Goal: Task Accomplishment & Management: Use online tool/utility

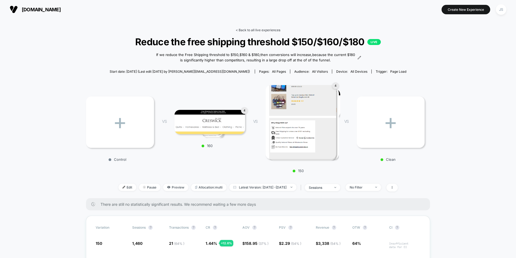
click at [259, 28] on link "< Back to all live experiences" at bounding box center [258, 30] width 45 height 4
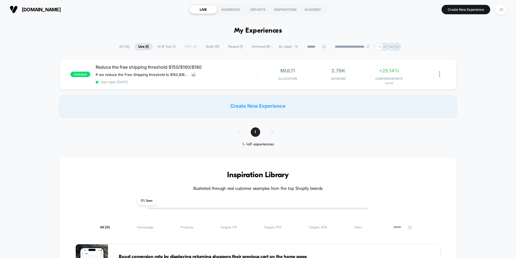
click at [214, 47] on span "Draft ( 13 )" at bounding box center [213, 46] width 22 height 7
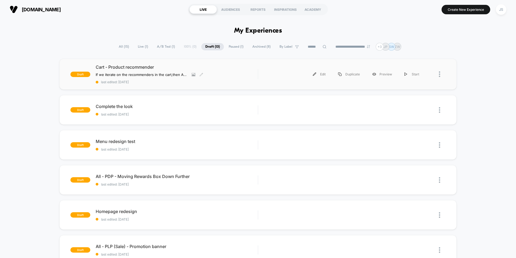
click at [143, 66] on span "Cart - Product recommender" at bounding box center [177, 66] width 162 height 5
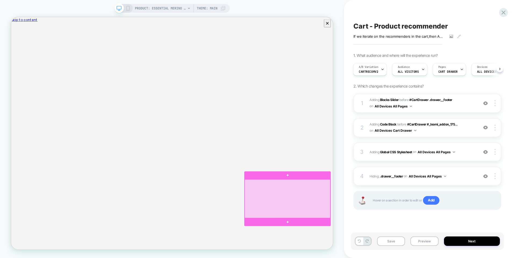
click at [385, 257] on div at bounding box center [380, 258] width 114 height 51
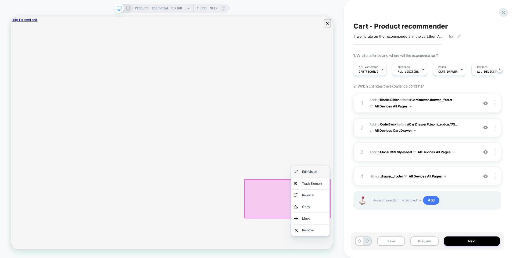
click at [402, 227] on div "Edit Visual" at bounding box center [410, 222] width 51 height 15
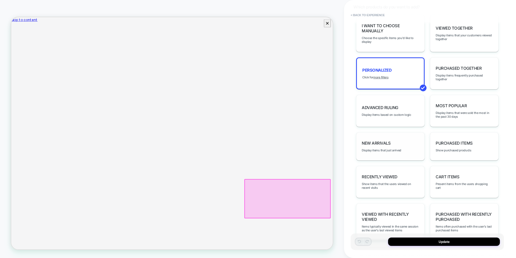
scroll to position [283, 0]
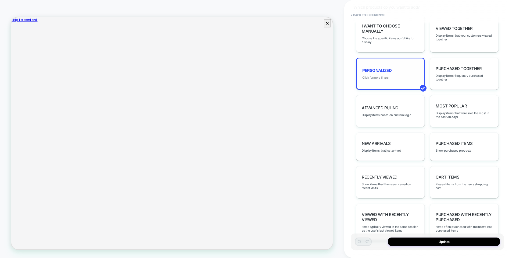
click at [382, 79] on u "more filters" at bounding box center [381, 78] width 15 height 4
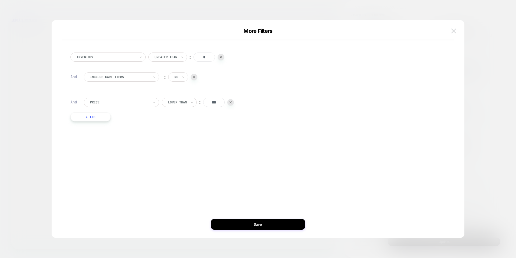
click at [452, 31] on img at bounding box center [454, 31] width 5 height 5
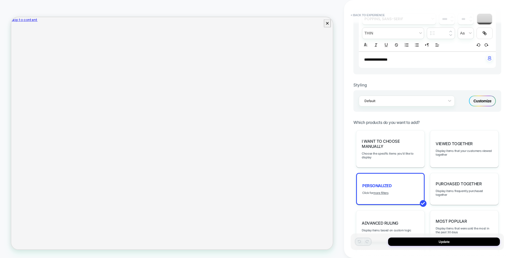
scroll to position [0, 0]
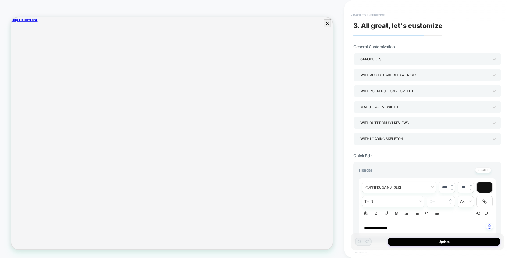
click at [363, 14] on button "< Back to experience" at bounding box center [367, 15] width 39 height 9
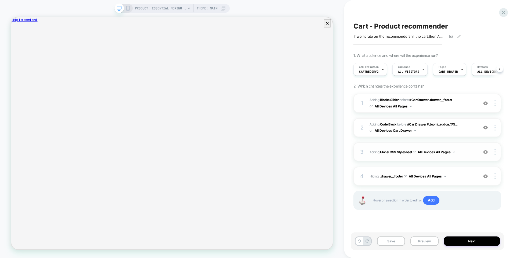
scroll to position [0, 0]
click at [370, 72] on span "CartRecomV2" at bounding box center [368, 72] width 19 height 4
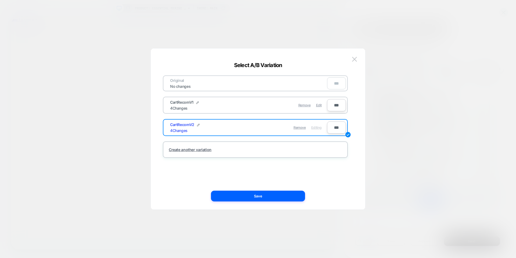
click at [320, 105] on span "Edit" at bounding box center [319, 105] width 6 height 4
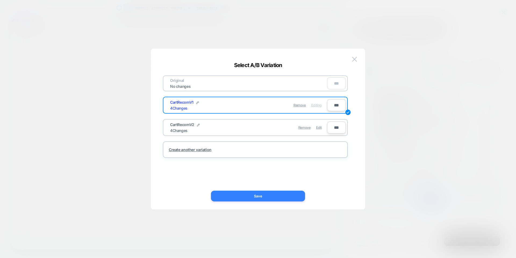
click at [259, 196] on button "Save" at bounding box center [258, 195] width 94 height 11
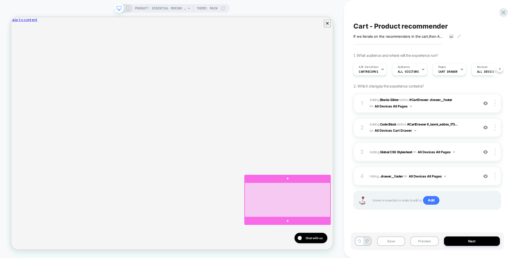
click at [371, 247] on div at bounding box center [380, 260] width 114 height 46
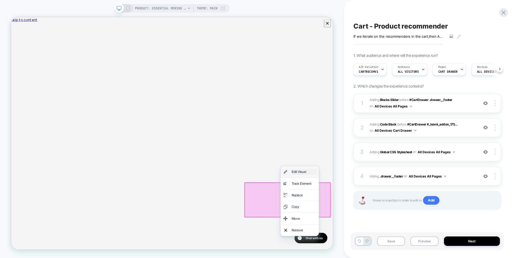
click at [387, 225] on div "Edit Visual" at bounding box center [401, 223] width 33 height 8
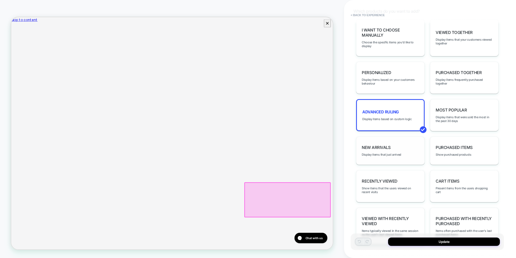
scroll to position [270, 0]
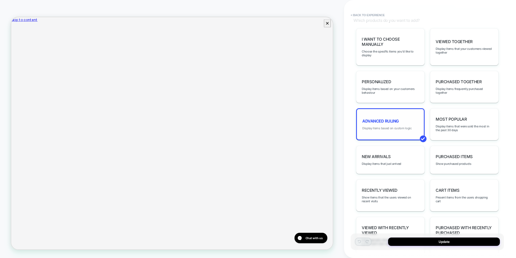
click at [390, 129] on span "Display items based on custom logic" at bounding box center [387, 128] width 49 height 4
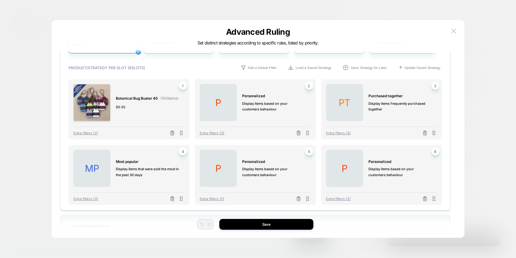
scroll to position [115, 0]
click at [425, 200] on line at bounding box center [425, 199] width 0 height 1
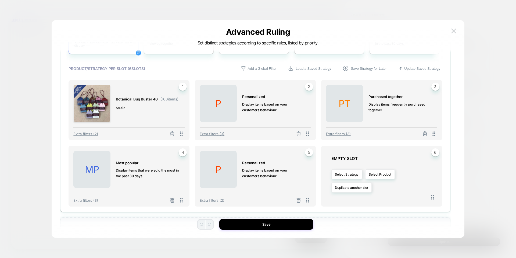
drag, startPoint x: 269, startPoint y: 110, endPoint x: 290, endPoint y: 109, distance: 21.0
click at [290, 109] on span "Display items based on your customers behaviour" at bounding box center [273, 107] width 63 height 12
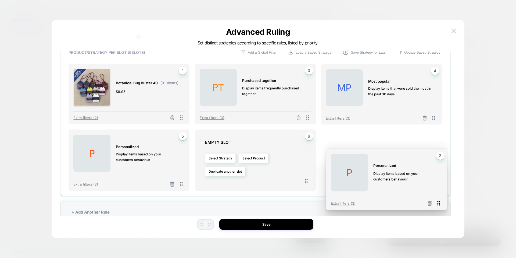
scroll to position [132, 0]
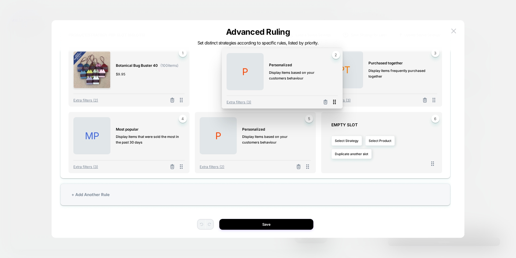
drag, startPoint x: 308, startPoint y: 134, endPoint x: 324, endPoint y: 98, distance: 39.1
click at [331, 98] on icon at bounding box center [334, 101] width 7 height 7
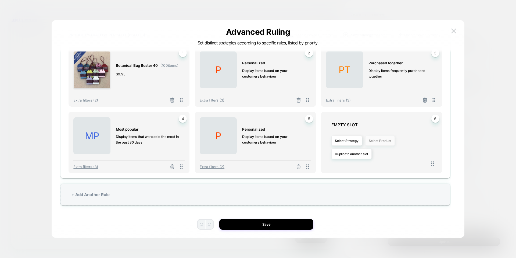
click at [375, 140] on button "Select Product" at bounding box center [381, 141] width 30 height 10
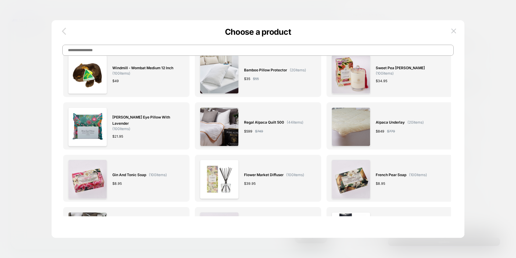
click at [65, 35] on icon "button" at bounding box center [64, 31] width 11 height 11
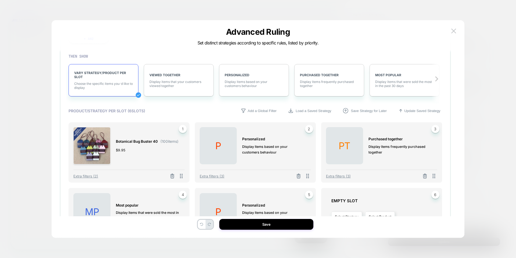
scroll to position [128, 0]
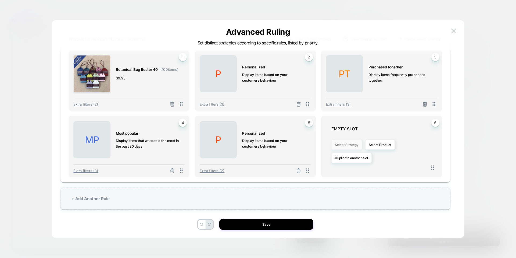
click at [354, 143] on button "Select Strategy" at bounding box center [347, 145] width 31 height 10
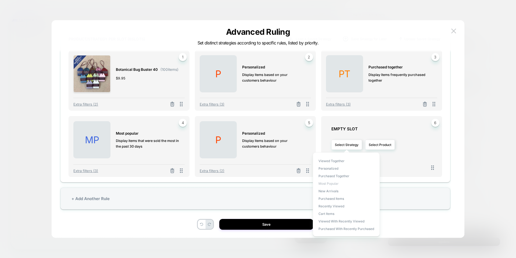
click at [338, 183] on span "Most Popular" at bounding box center [329, 183] width 20 height 4
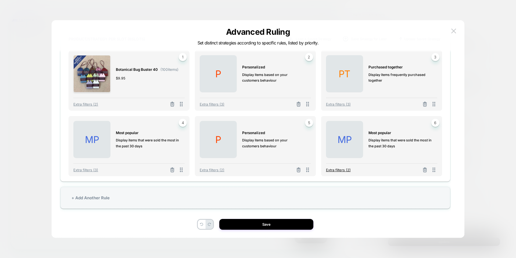
click at [346, 170] on span "Extra filters (2)" at bounding box center [338, 170] width 25 height 4
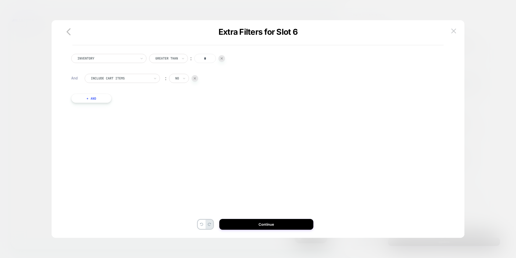
scroll to position [0, 0]
click at [99, 95] on button "+ And" at bounding box center [91, 98] width 40 height 9
click at [108, 99] on div "PRODUCTS WITH TAG" at bounding box center [122, 103] width 75 height 9
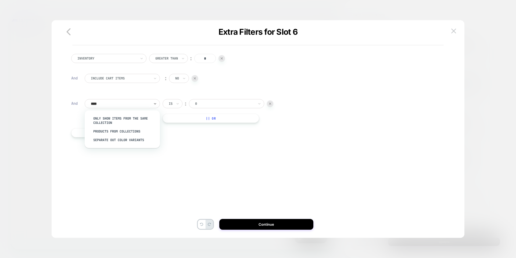
type input "*****"
click at [109, 131] on div "PRODUCTS FROM COLLECTIONS" at bounding box center [125, 131] width 70 height 9
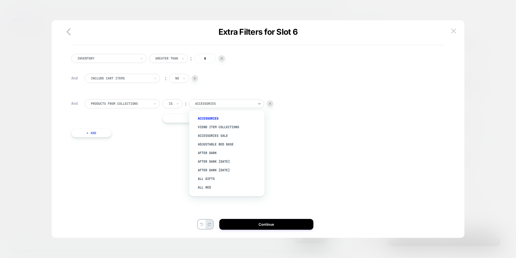
click at [219, 107] on div "Accessories" at bounding box center [226, 103] width 75 height 9
type input "******"
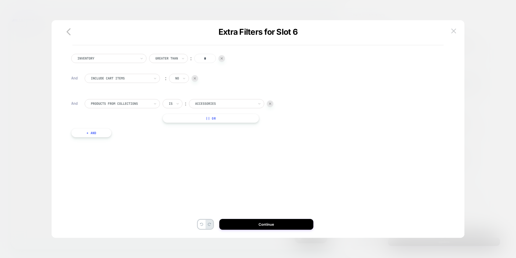
click at [248, 105] on div at bounding box center [224, 103] width 59 height 5
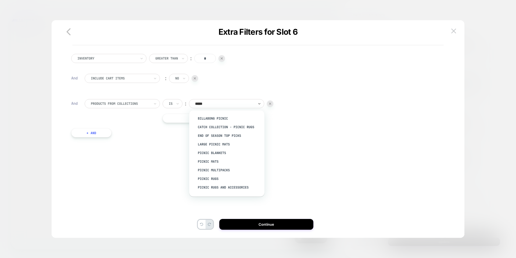
type input "******"
click at [211, 143] on div "Picnic Blankets" at bounding box center [230, 144] width 70 height 9
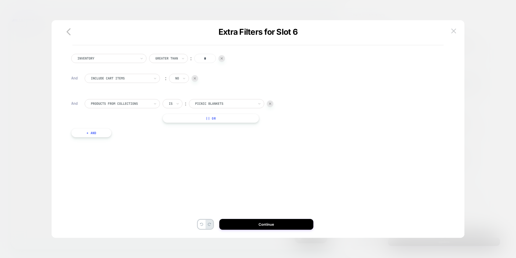
click at [107, 132] on button "+ And" at bounding box center [91, 132] width 40 height 9
click at [111, 139] on div at bounding box center [120, 138] width 59 height 5
type input "*****"
click at [115, 158] on div "Price" at bounding box center [122, 152] width 70 height 11
click at [116, 156] on div "Price" at bounding box center [125, 152] width 70 height 9
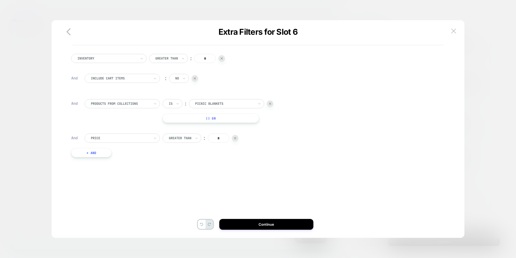
click at [174, 139] on div at bounding box center [180, 138] width 23 height 5
click at [182, 192] on div "Lower Than" at bounding box center [185, 187] width 35 height 9
click at [215, 139] on input "*" at bounding box center [215, 137] width 22 height 9
type input "***"
click at [234, 171] on div "Inventory Greater Than ︰ * And Include Cart Items ︰ no And PRODUCTS FROM COLLEC…" at bounding box center [256, 111] width 374 height 130
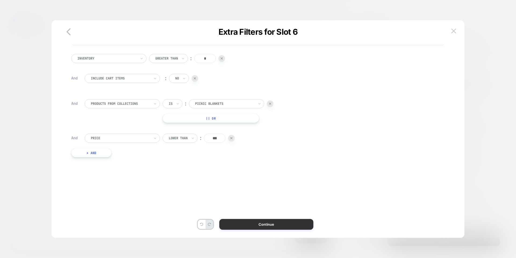
click at [253, 226] on button "Continue" at bounding box center [266, 224] width 94 height 11
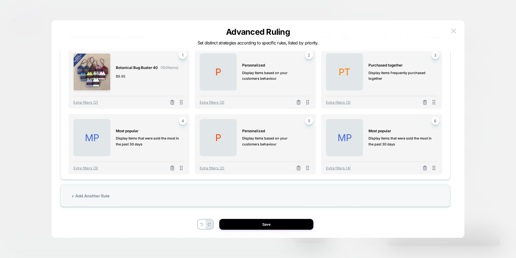
scroll to position [132, 0]
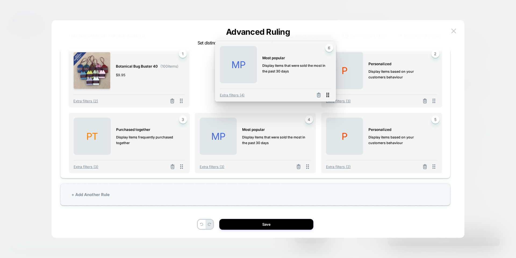
drag, startPoint x: 436, startPoint y: 167, endPoint x: 318, endPoint y: 101, distance: 135.4
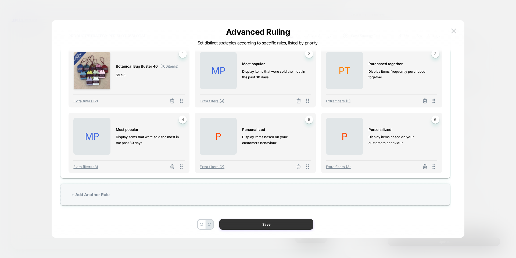
click at [283, 224] on button "Save" at bounding box center [266, 224] width 94 height 11
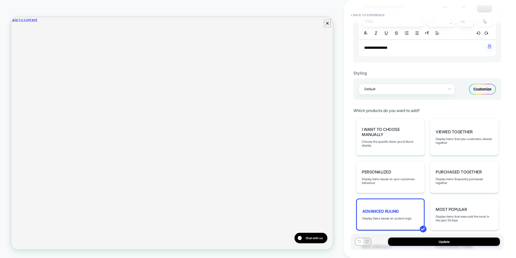
scroll to position [182, 0]
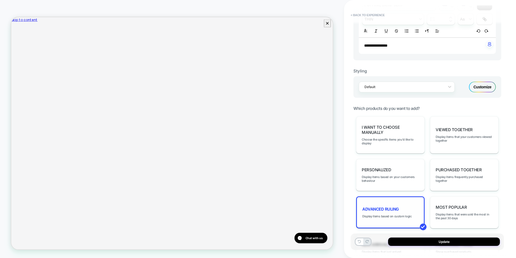
click at [380, 204] on div "Advanced Ruling Display items based on custom logic" at bounding box center [390, 212] width 69 height 32
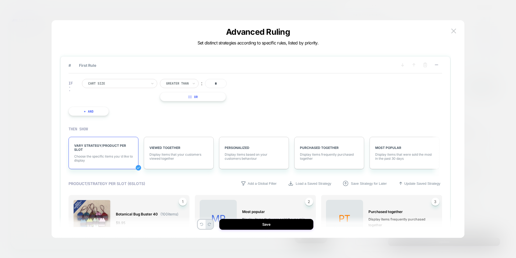
click at [87, 107] on button "+ And" at bounding box center [89, 111] width 40 height 9
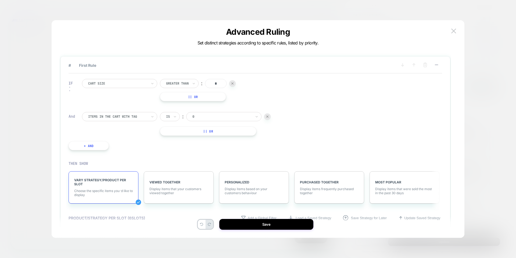
click at [111, 117] on div at bounding box center [117, 116] width 59 height 5
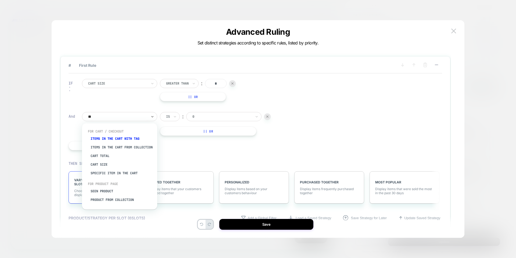
type input "***"
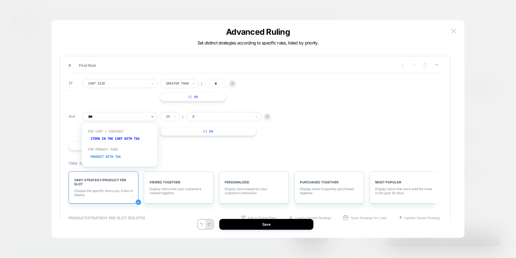
click at [101, 155] on div "Product with tag" at bounding box center [122, 156] width 70 height 9
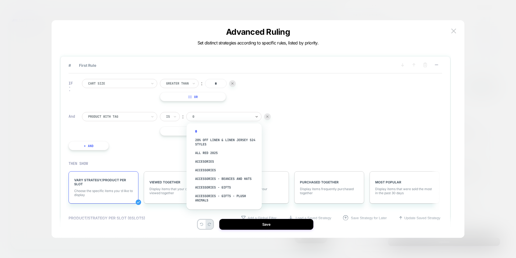
click at [193, 119] on div "0" at bounding box center [223, 116] width 75 height 9
click at [172, 114] on div "Is" at bounding box center [170, 116] width 20 height 9
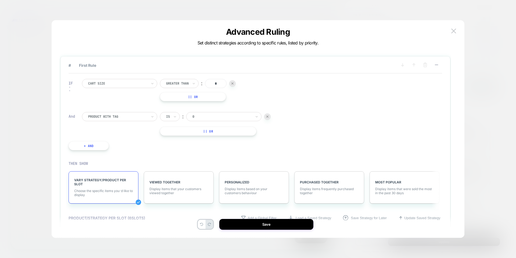
click at [203, 111] on div "IF Cart Size Greater Than ︰ * || Or And Product with tag Is ︰ 0 || Or + And" at bounding box center [170, 114] width 208 height 87
click at [203, 115] on div at bounding box center [222, 116] width 59 height 5
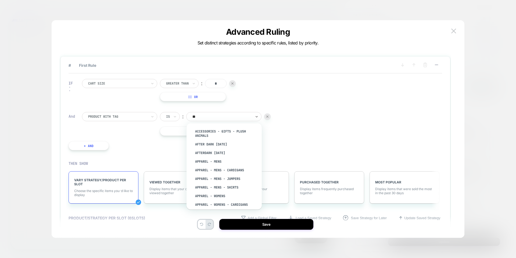
type input "***"
click at [214, 131] on div "Apparel - Mens" at bounding box center [227, 131] width 70 height 9
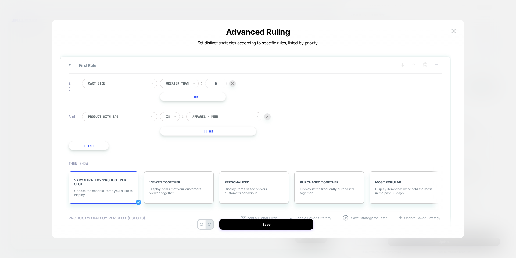
click at [273, 133] on div "IF Cart Size Greater Than ︰ * || Or And Product with tag Is ︰ Apparel - Mens ||…" at bounding box center [170, 114] width 208 height 87
click at [269, 223] on button "Save" at bounding box center [266, 224] width 94 height 11
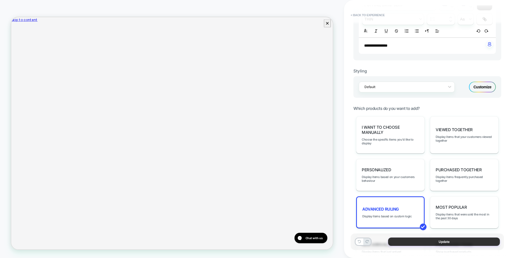
click at [403, 241] on button "Update" at bounding box center [444, 241] width 112 height 8
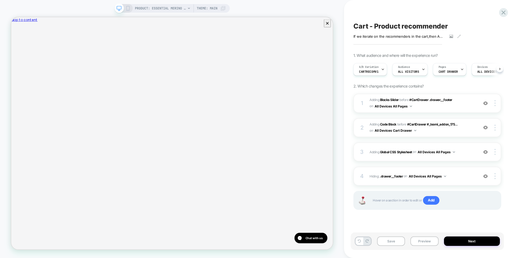
scroll to position [0, 0]
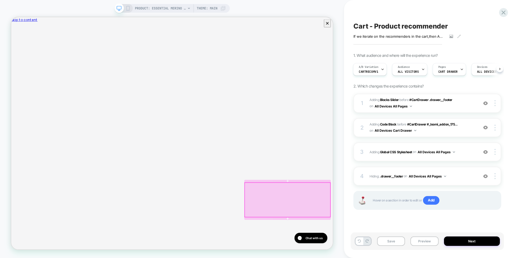
scroll to position [0, 76]
click at [425, 257] on div at bounding box center [380, 260] width 114 height 46
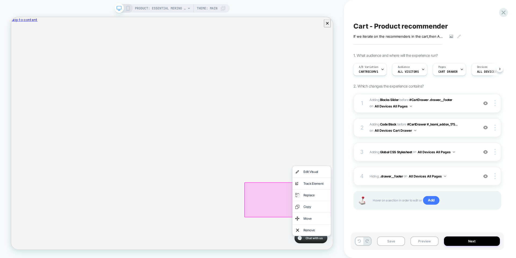
click at [348, 204] on div "Cart - Product recommender If we iterate on the recommenders in the cart , then…" at bounding box center [430, 129] width 172 height 258
click at [338, 202] on div "PRODUCT: Essential Merino Wool Blanket PRODUCT: Essential Merino Wool Blanket T…" at bounding box center [172, 128] width 344 height 247
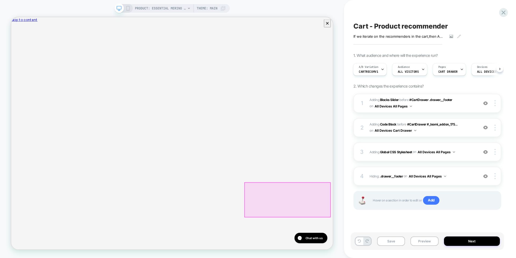
click at [424, 257] on div at bounding box center [380, 260] width 114 height 46
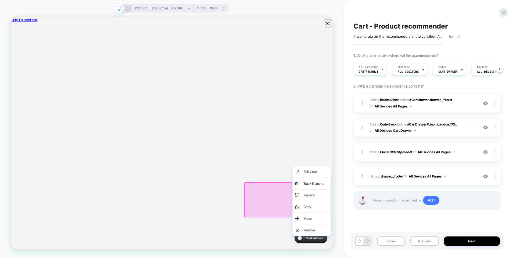
click at [334, 196] on div "PRODUCT: Essential Merino Wool Blanket PRODUCT: Essential Merino Wool Blanket T…" at bounding box center [172, 128] width 344 height 247
click at [336, 193] on div "PRODUCT: Essential Merino Wool Blanket PRODUCT: Essential Merino Wool Blanket T…" at bounding box center [172, 128] width 344 height 247
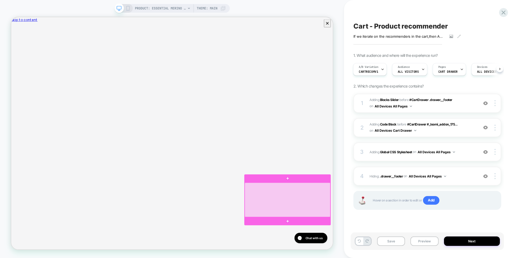
click at [385, 249] on div at bounding box center [380, 260] width 114 height 46
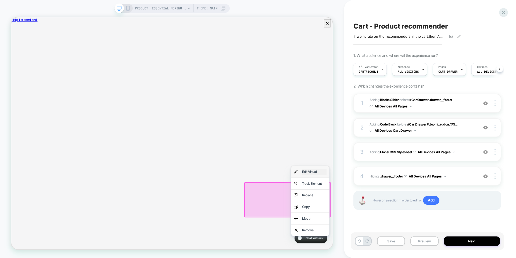
click at [402, 221] on div "Edit Visual" at bounding box center [415, 223] width 33 height 8
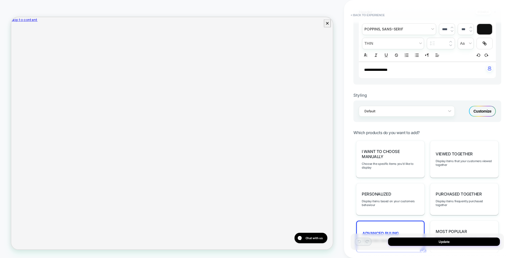
scroll to position [165, 0]
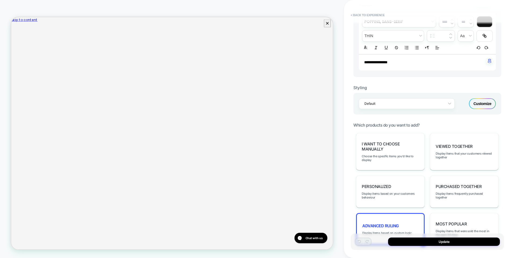
click at [485, 107] on div "Customize" at bounding box center [482, 103] width 27 height 11
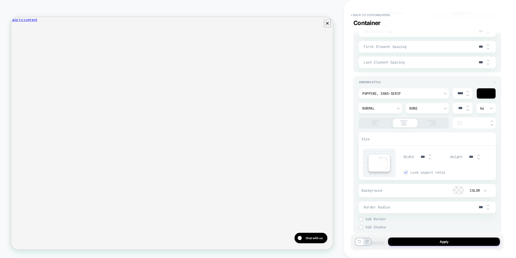
scroll to position [1034, 0]
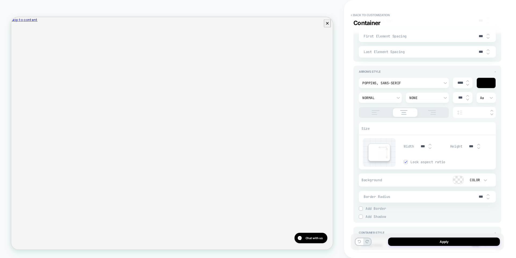
click at [468, 85] on img at bounding box center [468, 84] width 3 height 2
type textarea "*"
type input "****"
click at [468, 85] on img at bounding box center [468, 84] width 3 height 2
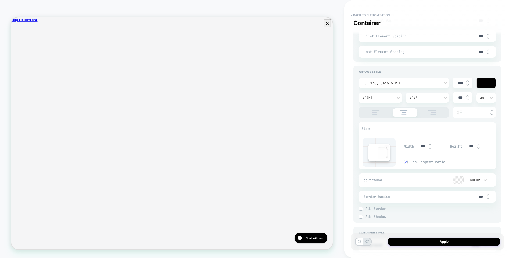
type textarea "*"
type input "****"
click at [468, 85] on img at bounding box center [468, 84] width 3 height 2
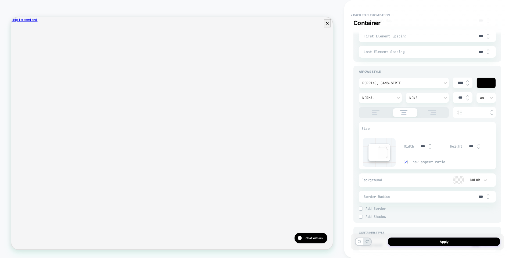
type textarea "*"
type input "****"
click at [468, 85] on img at bounding box center [468, 84] width 3 height 2
type textarea "*"
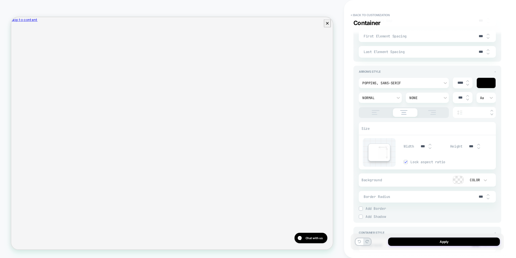
type input "****"
click at [468, 85] on img at bounding box center [468, 84] width 3 height 2
type textarea "*"
type input "****"
type textarea "*"
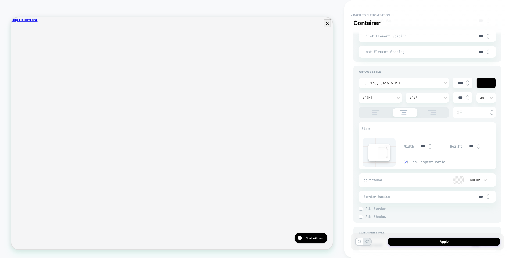
type input "****"
click at [468, 85] on img at bounding box center [468, 84] width 3 height 2
type textarea "*"
type input "****"
click at [468, 85] on img at bounding box center [468, 84] width 3 height 2
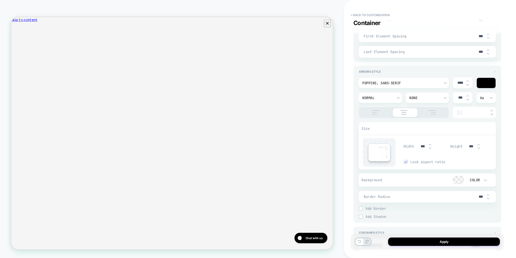
type textarea "*"
type input "****"
click at [468, 85] on img at bounding box center [468, 84] width 3 height 2
type textarea "*"
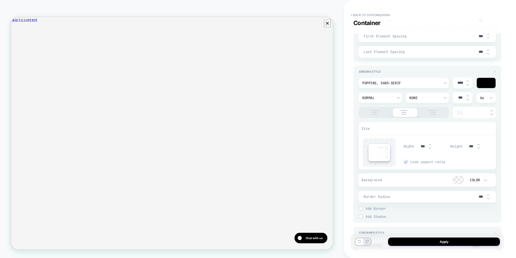
type input "****"
click at [436, 243] on button "Apply" at bounding box center [444, 241] width 112 height 8
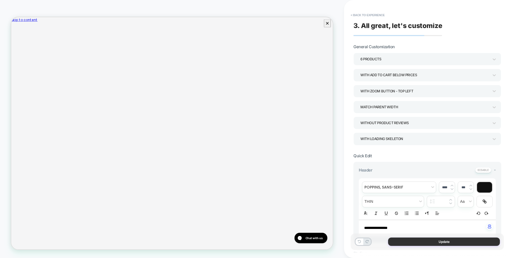
click at [435, 243] on button "Update" at bounding box center [444, 241] width 112 height 8
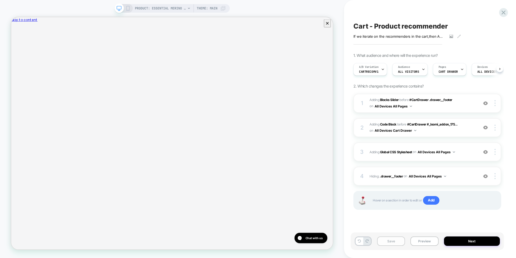
scroll to position [0, 0]
click at [402, 241] on button "Save" at bounding box center [391, 240] width 28 height 9
click at [404, 231] on div "Cart - Product recommender If we iterate on the recommenders in the cart , then…" at bounding box center [427, 128] width 153 height 247
drag, startPoint x: 432, startPoint y: 237, endPoint x: 431, endPoint y: 231, distance: 6.2
click at [431, 237] on button "Preview" at bounding box center [425, 240] width 28 height 9
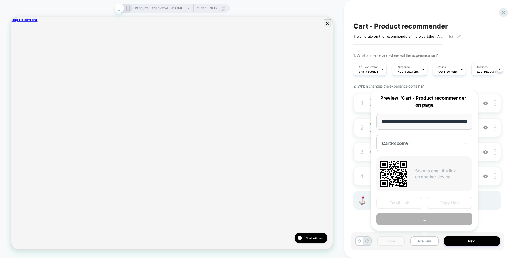
scroll to position [0, 98]
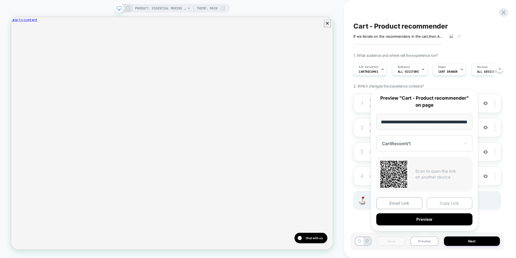
click at [446, 203] on button "Copy Link" at bounding box center [450, 203] width 46 height 12
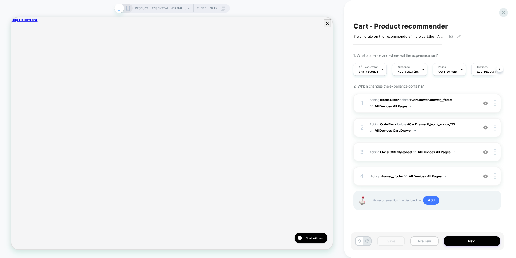
click at [424, 240] on button "Preview" at bounding box center [425, 240] width 28 height 9
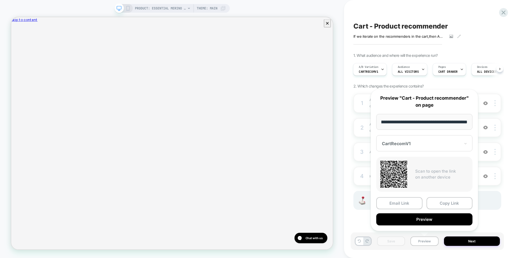
click at [489, 213] on div "1 #_loomi_addon_1752459716789 Adding Blocks Slider BEFORE #CartDrawer .drawer__…" at bounding box center [428, 158] width 148 height 129
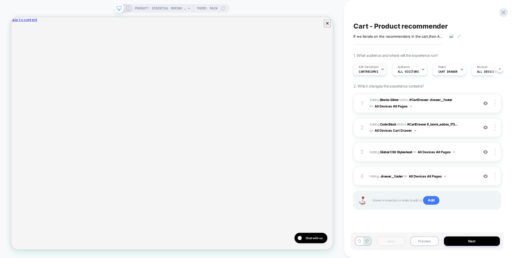
click at [360, 71] on span "CartRecomV1" at bounding box center [368, 72] width 19 height 4
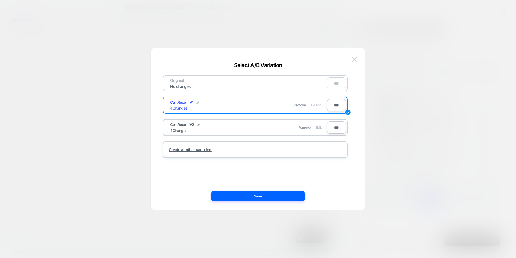
click at [320, 127] on span "Edit" at bounding box center [319, 127] width 6 height 4
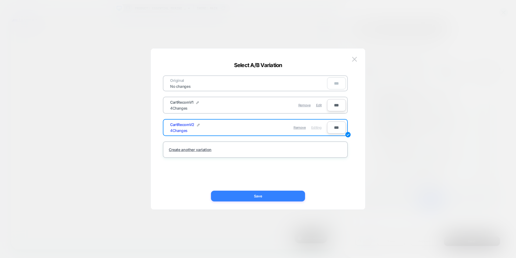
click at [276, 195] on button "Save" at bounding box center [258, 195] width 94 height 11
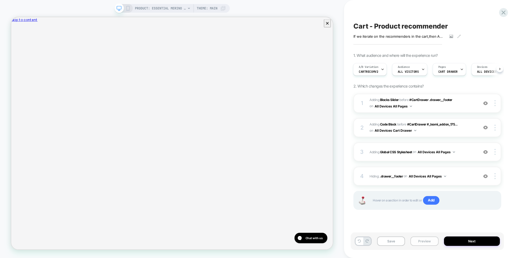
click at [424, 242] on button "Preview" at bounding box center [425, 240] width 28 height 9
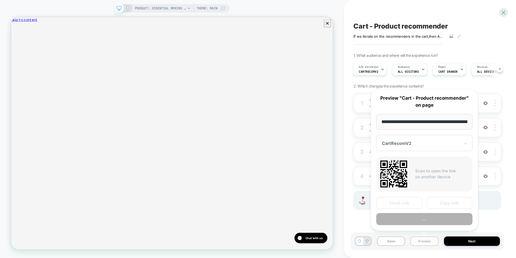
scroll to position [0, 98]
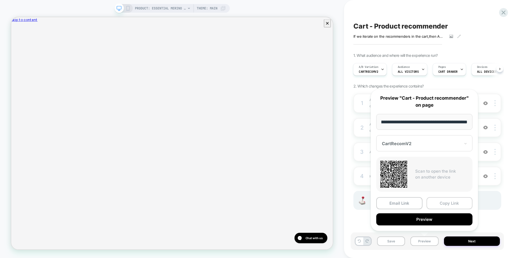
click at [440, 200] on button "Copy Link" at bounding box center [450, 203] width 46 height 12
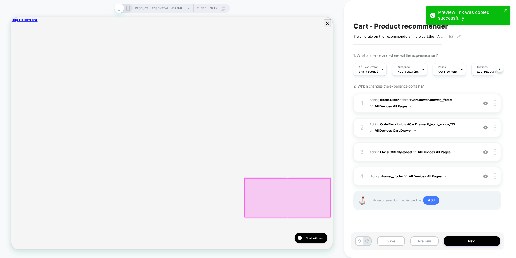
click at [364, 257] on div at bounding box center [380, 257] width 114 height 51
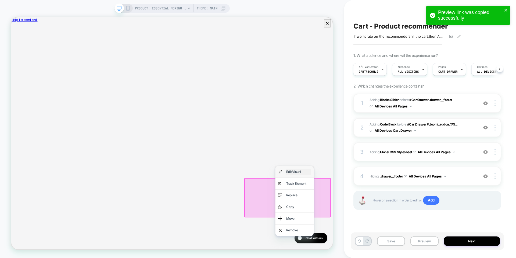
click at [384, 223] on div "Edit Visual" at bounding box center [394, 223] width 33 height 8
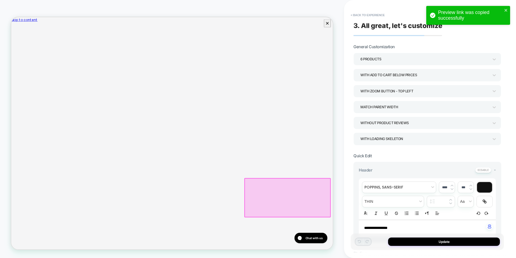
scroll to position [150, 0]
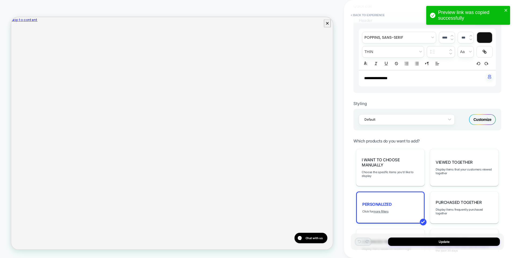
click at [491, 122] on div "Customize" at bounding box center [482, 119] width 27 height 11
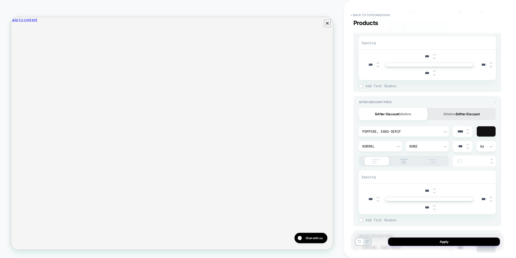
scroll to position [383, 0]
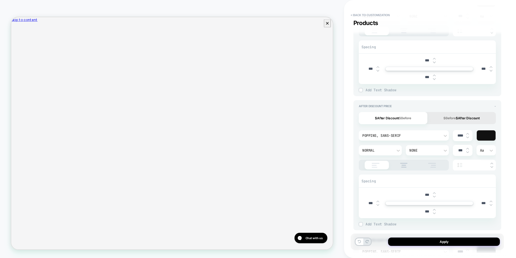
click at [490, 134] on div at bounding box center [486, 135] width 19 height 10
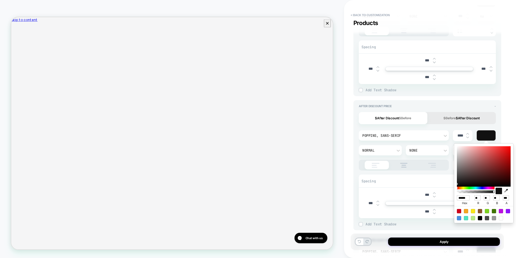
click at [506, 190] on icon "button" at bounding box center [506, 190] width 3 height 3
type textarea "*"
type input "******"
type input "***"
type input "**"
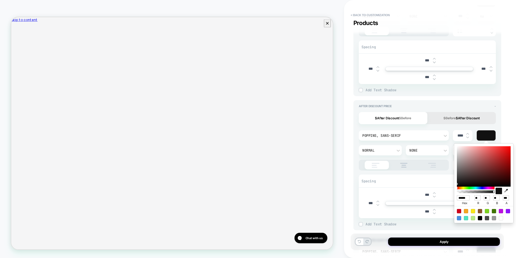
type input "**"
click at [490, 163] on div at bounding box center [484, 166] width 54 height 40
type textarea "*"
type input "******"
type input "***"
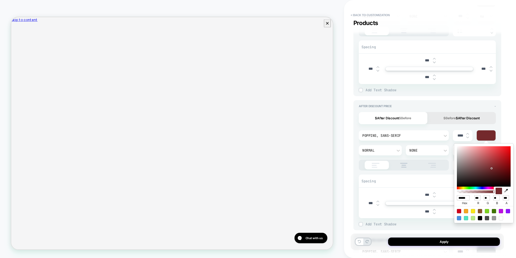
type input "**"
click at [490, 159] on div at bounding box center [484, 166] width 54 height 40
type textarea "*"
type input "******"
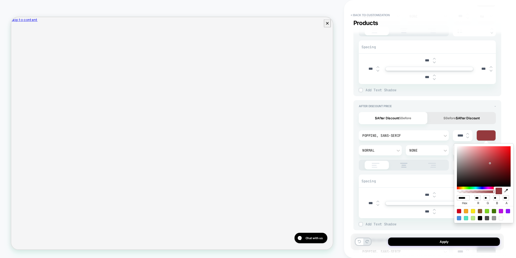
type input "***"
type input "**"
type textarea "*"
type input "******"
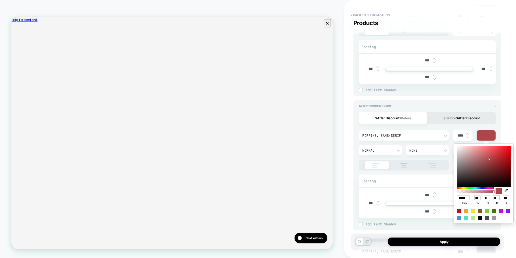
type input "***"
type input "**"
click at [502, 157] on div at bounding box center [484, 166] width 54 height 40
type textarea "*"
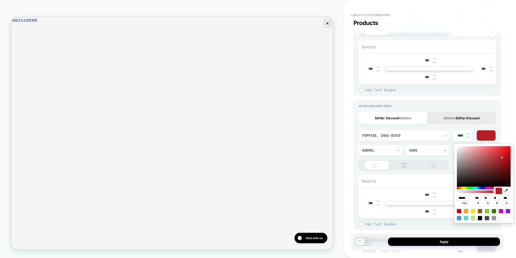
type input "******"
type input "***"
type input "**"
click at [499, 152] on div at bounding box center [484, 166] width 54 height 40
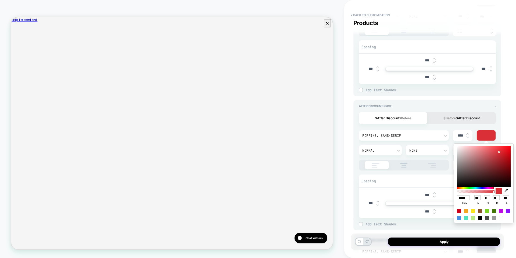
click at [505, 153] on div at bounding box center [484, 166] width 54 height 40
type textarea "*"
type input "******"
type input "***"
type input "**"
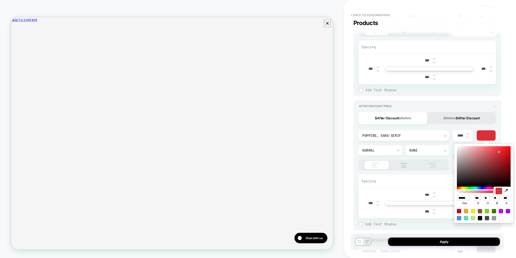
type input "**"
click at [450, 232] on div "Product Image - Size Width ***** Height ***** Lock aspect ratio Border Radius *…" at bounding box center [428, 243] width 148 height 724
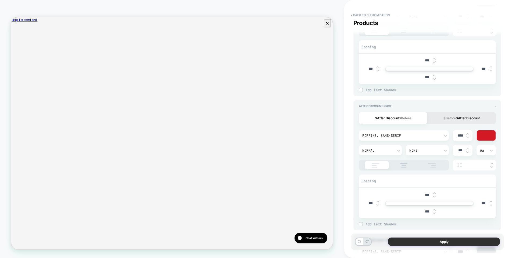
click at [447, 239] on button "Apply" at bounding box center [444, 241] width 112 height 8
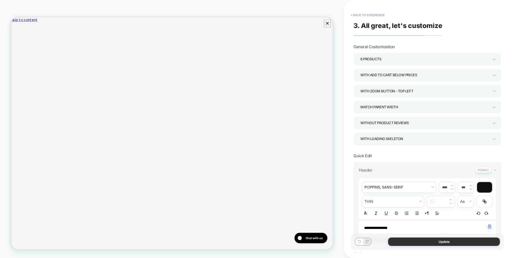
click at [444, 239] on button "Update" at bounding box center [444, 241] width 112 height 8
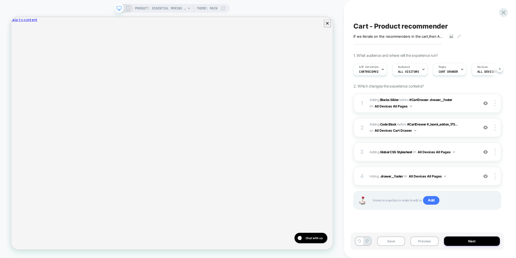
scroll to position [0, 0]
click at [392, 239] on button "Save" at bounding box center [391, 240] width 28 height 9
click at [430, 240] on button "Preview" at bounding box center [425, 240] width 28 height 9
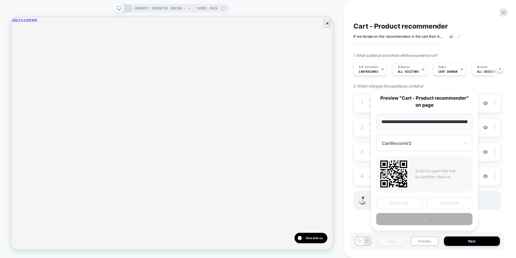
scroll to position [0, 98]
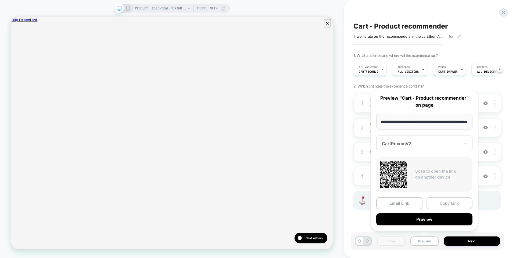
click at [439, 203] on button "Copy Link" at bounding box center [450, 203] width 46 height 12
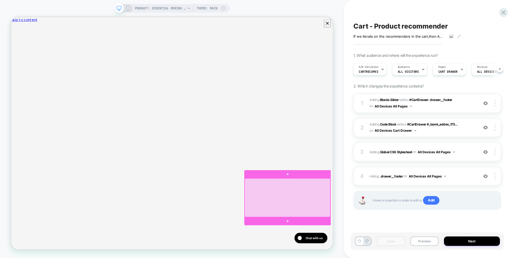
click at [355, 257] on div at bounding box center [380, 257] width 114 height 51
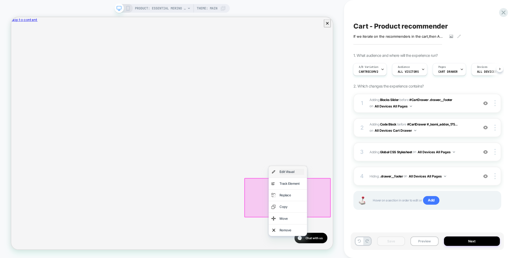
drag, startPoint x: 377, startPoint y: 220, endPoint x: 349, endPoint y: 185, distance: 45.4
click at [377, 220] on div "Edit Visual" at bounding box center [385, 223] width 33 height 8
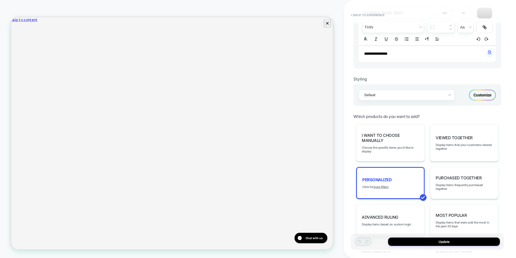
scroll to position [175, 0]
click at [476, 97] on div "Customize" at bounding box center [482, 94] width 27 height 11
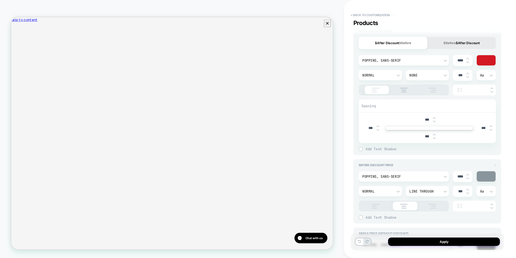
scroll to position [458, 0]
click at [468, 58] on img at bounding box center [468, 58] width 3 height 2
type textarea "*"
type input "****"
click at [468, 58] on img at bounding box center [468, 58] width 3 height 2
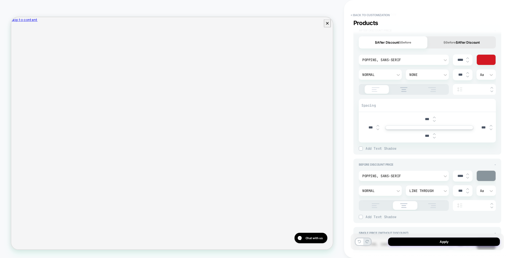
type textarea "*"
type input "****"
click at [468, 58] on img at bounding box center [468, 58] width 3 height 2
type textarea "*"
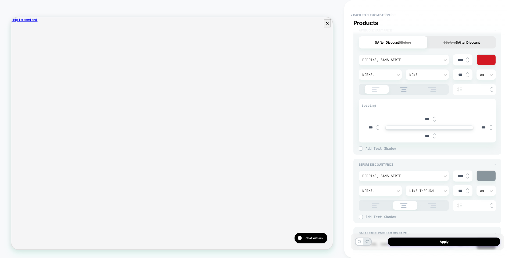
type input "****"
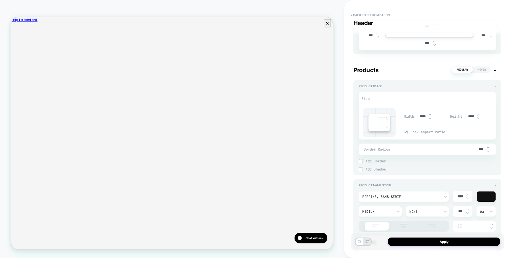
scroll to position [275, 0]
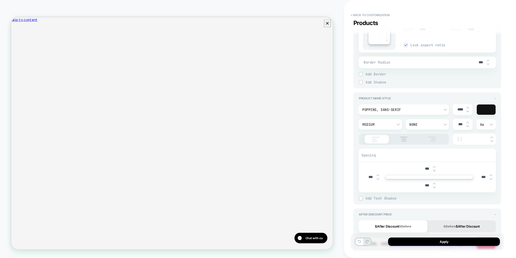
click at [428, 125] on div "None" at bounding box center [425, 124] width 31 height 5
click at [398, 126] on div at bounding box center [258, 129] width 516 height 258
click at [438, 140] on img at bounding box center [432, 139] width 13 height 5
click at [403, 141] on img at bounding box center [404, 139] width 13 height 5
type textarea "*"
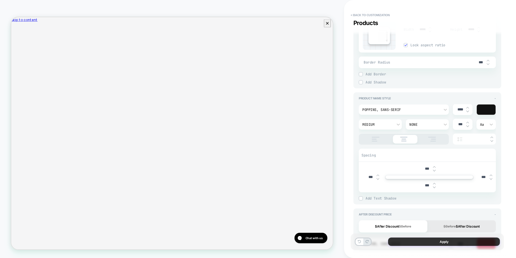
click at [415, 242] on button "Apply" at bounding box center [444, 241] width 112 height 8
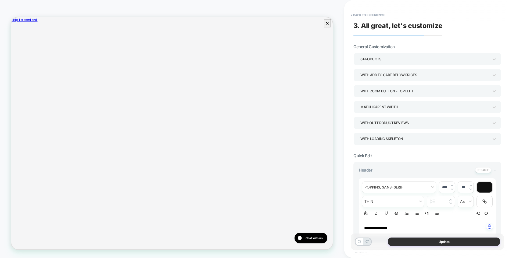
click at [416, 242] on button "Update" at bounding box center [444, 241] width 112 height 8
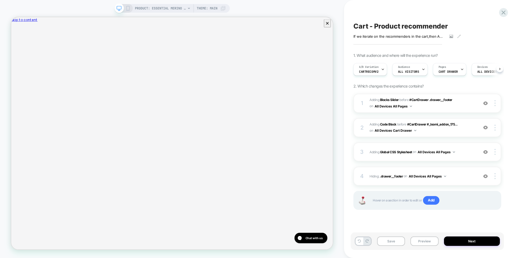
scroll to position [0, 0]
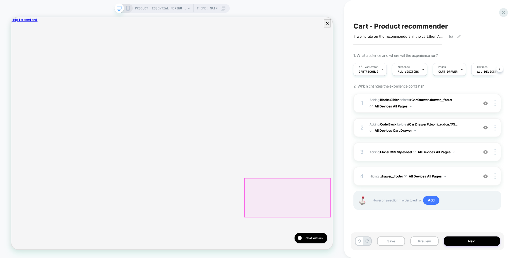
scroll to position [0, 94]
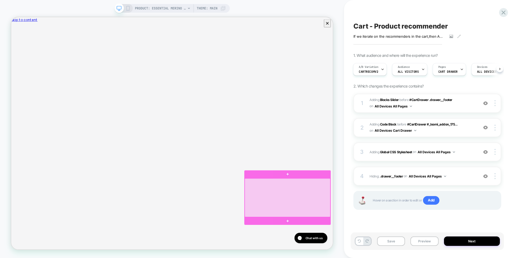
click at [424, 257] on div at bounding box center [380, 257] width 114 height 51
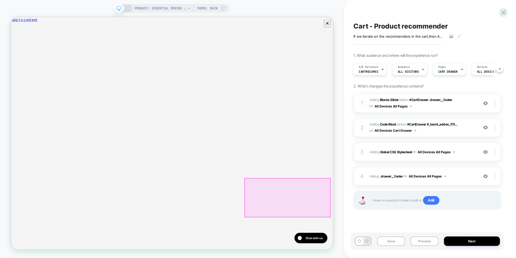
scroll to position [0, 204]
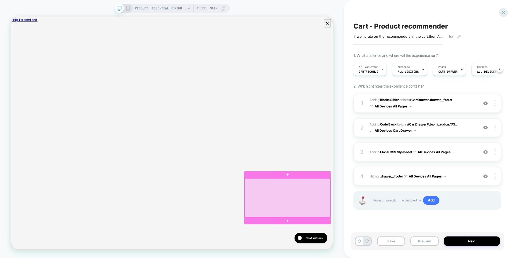
click at [424, 257] on div at bounding box center [380, 257] width 114 height 51
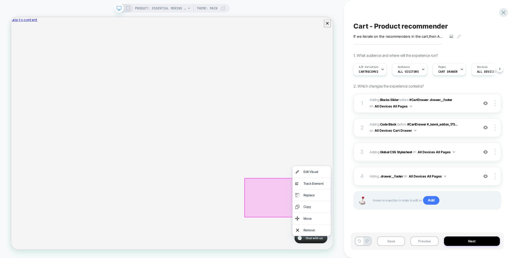
click at [346, 197] on div "Cart - Product recommender If we iterate on the recommenders in the cart , then…" at bounding box center [430, 129] width 172 height 258
click at [345, 194] on div "Cart - Product recommender If we iterate on the recommenders in the cart , then…" at bounding box center [430, 129] width 172 height 258
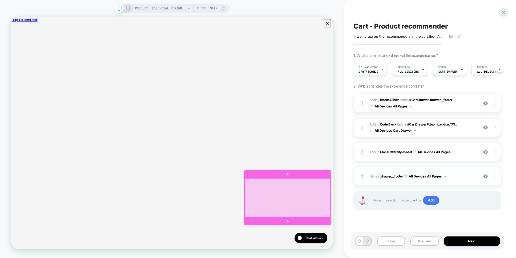
click at [405, 253] on div at bounding box center [380, 257] width 114 height 51
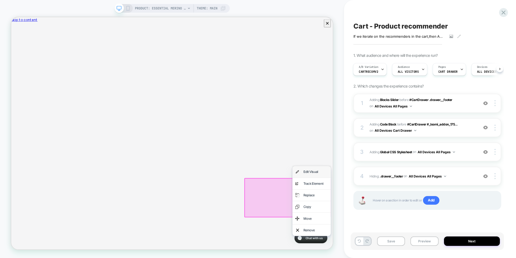
click at [403, 219] on div "Edit Visual" at bounding box center [411, 222] width 51 height 15
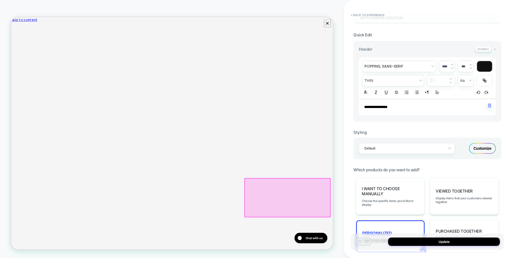
scroll to position [301, 0]
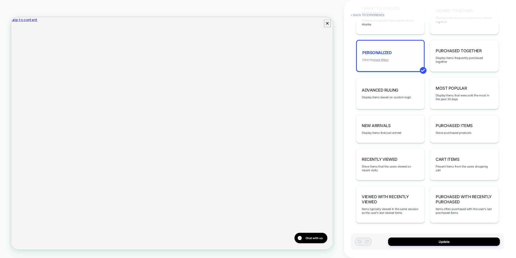
click at [380, 61] on u "more filters" at bounding box center [381, 60] width 15 height 4
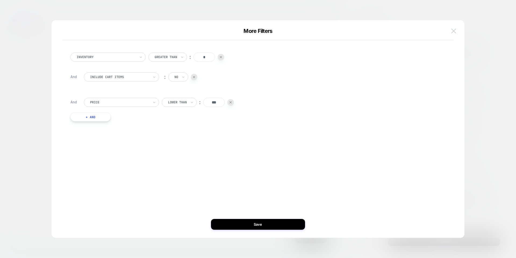
click at [451, 31] on button at bounding box center [454, 31] width 8 height 8
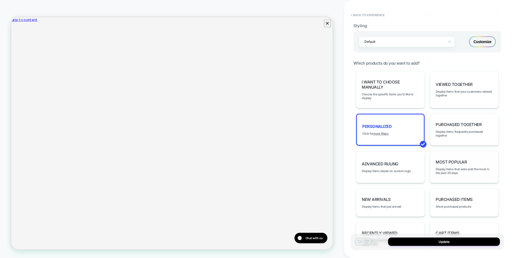
scroll to position [228, 0]
click at [396, 62] on span "Which products do you want to add?" at bounding box center [387, 61] width 66 height 5
click at [390, 61] on span "Which products do you want to add?" at bounding box center [387, 61] width 66 height 5
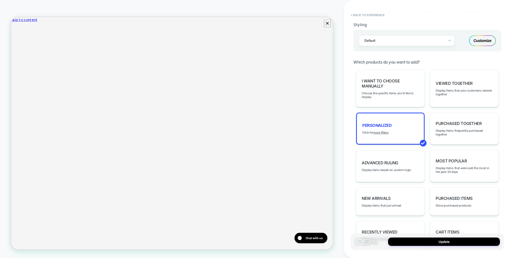
click at [349, 107] on div "**********" at bounding box center [430, 129] width 172 height 258
click at [428, 242] on button "Update" at bounding box center [444, 241] width 112 height 8
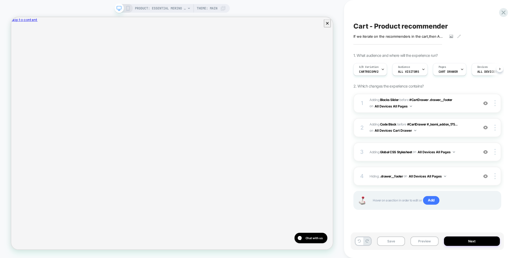
scroll to position [0, 0]
click at [382, 70] on icon at bounding box center [382, 69] width 3 height 3
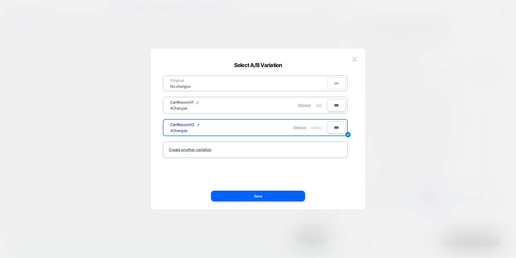
click at [319, 104] on span "Edit" at bounding box center [319, 105] width 6 height 4
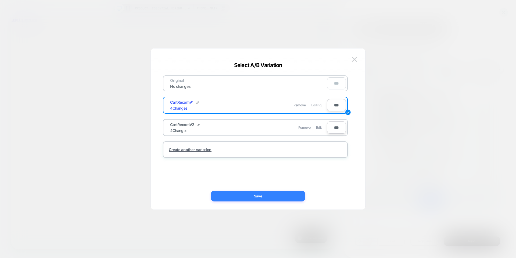
drag, startPoint x: 282, startPoint y: 196, endPoint x: 361, endPoint y: 242, distance: 91.5
click at [282, 196] on button "Save" at bounding box center [258, 195] width 94 height 11
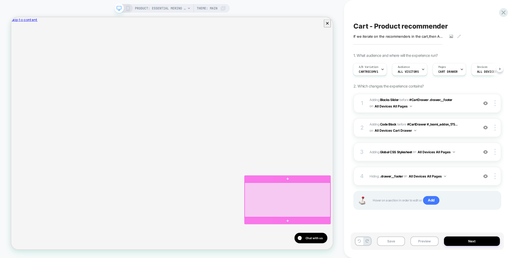
click at [415, 256] on div at bounding box center [380, 260] width 114 height 46
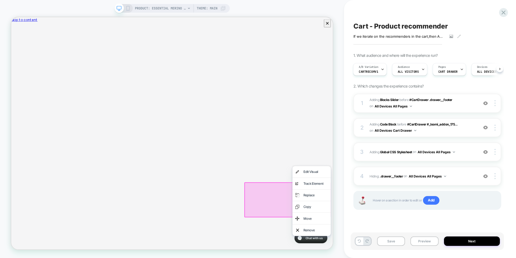
click at [397, 221] on div "Edit Visual" at bounding box center [411, 222] width 51 height 15
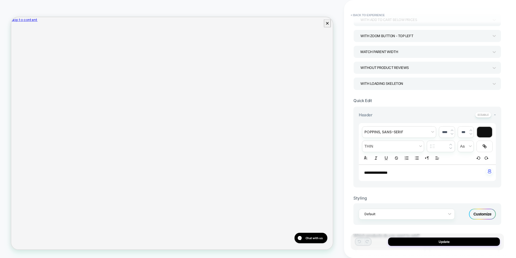
scroll to position [56, 0]
click at [404, 110] on div "**********" at bounding box center [428, 146] width 148 height 81
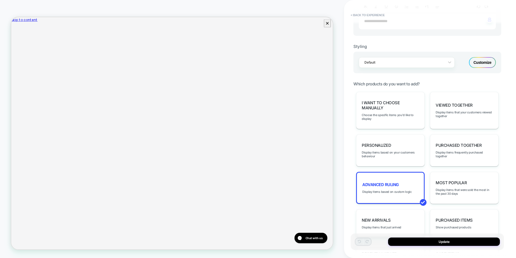
scroll to position [228, 0]
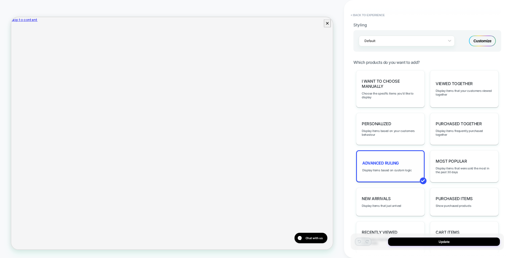
click at [392, 158] on div "Advanced Ruling Display items based on custom logic" at bounding box center [390, 166] width 69 height 32
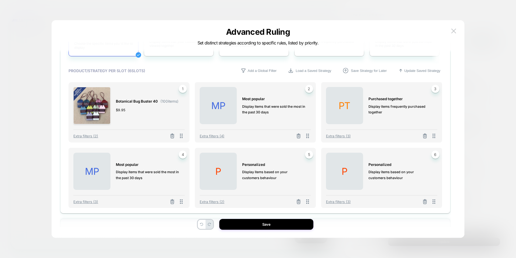
scroll to position [148, 0]
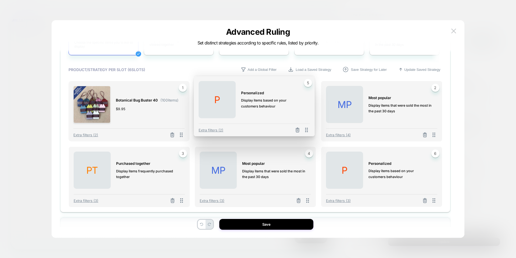
drag, startPoint x: 310, startPoint y: 201, endPoint x: 312, endPoint y: 131, distance: 69.4
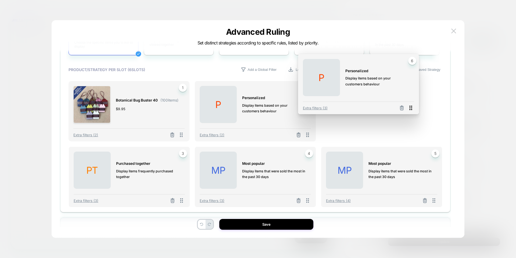
drag, startPoint x: 436, startPoint y: 202, endPoint x: 428, endPoint y: 118, distance: 85.1
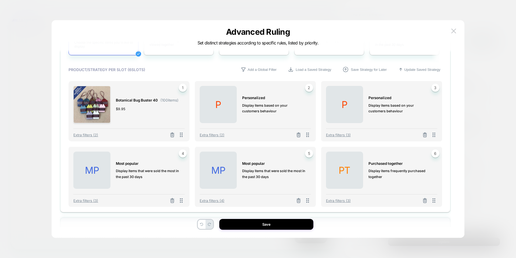
click at [217, 131] on div "Extra filters (2)" at bounding box center [255, 133] width 111 height 10
click at [218, 133] on span "Extra filters (2)" at bounding box center [212, 135] width 25 height 4
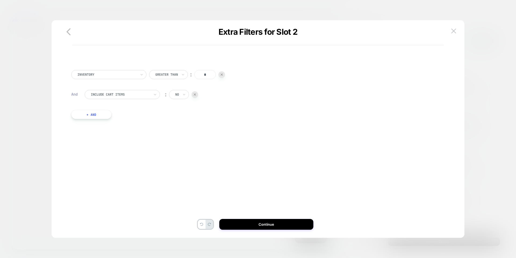
scroll to position [0, 0]
click at [101, 115] on button "+ And" at bounding box center [91, 114] width 40 height 9
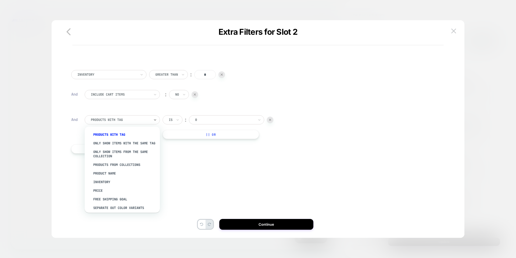
click at [99, 117] on div "PRODUCTS WITH TAG" at bounding box center [120, 120] width 60 height 6
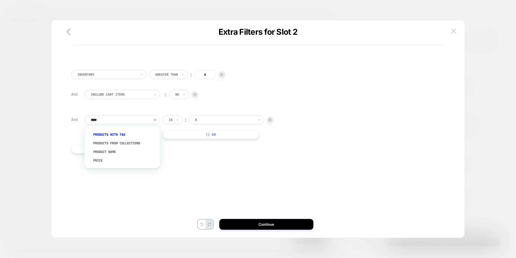
type input "*****"
click at [104, 131] on div "Price" at bounding box center [125, 134] width 70 height 9
click at [220, 119] on input "*" at bounding box center [219, 119] width 22 height 9
type input "**"
click at [225, 142] on div "Inventory Greater Than ︰ * And Include Cart Items ︰ no And Price Greater Than ︰…" at bounding box center [256, 110] width 374 height 96
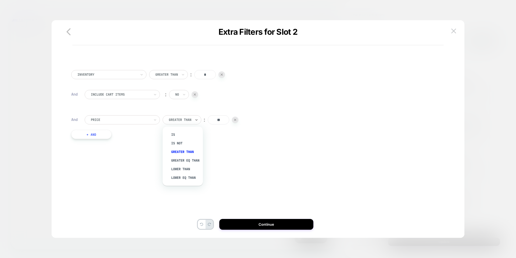
click at [188, 120] on div at bounding box center [180, 119] width 23 height 5
click at [182, 171] on div "Lower Than" at bounding box center [185, 169] width 35 height 9
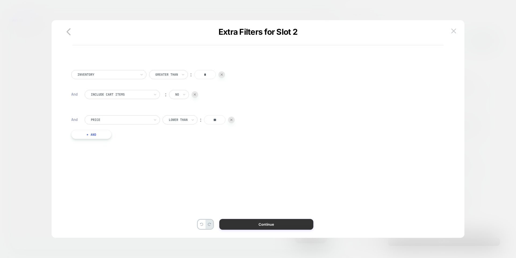
click at [272, 220] on button "Continue" at bounding box center [266, 224] width 94 height 11
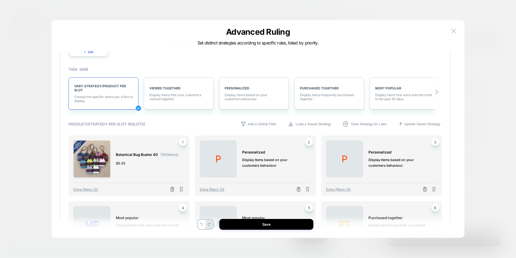
scroll to position [94, 0]
click at [332, 187] on span "Extra filters (3)" at bounding box center [338, 188] width 25 height 4
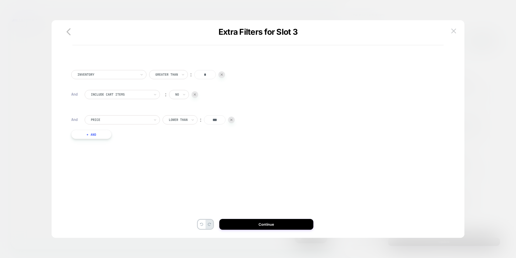
scroll to position [0, 0]
click at [215, 119] on input "***" at bounding box center [215, 119] width 22 height 9
type input "**"
click at [206, 138] on div "Inventory Greater Than ︰ * And Include Cart Items ︰ no And Price Lower Than ︰ *…" at bounding box center [256, 110] width 374 height 96
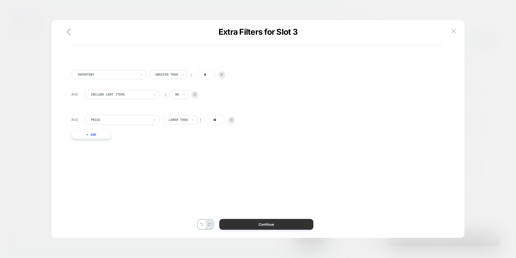
click at [275, 228] on button "Continue" at bounding box center [266, 224] width 94 height 11
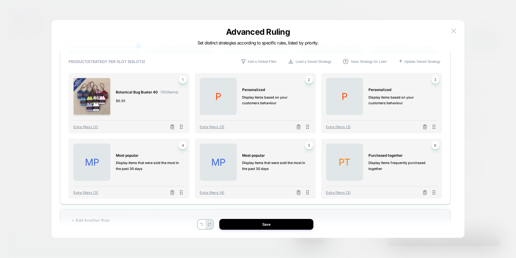
scroll to position [158, 0]
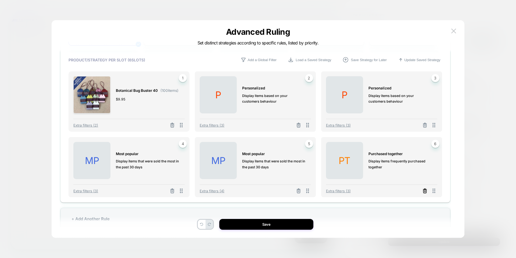
click at [426, 189] on icon at bounding box center [425, 190] width 5 height 5
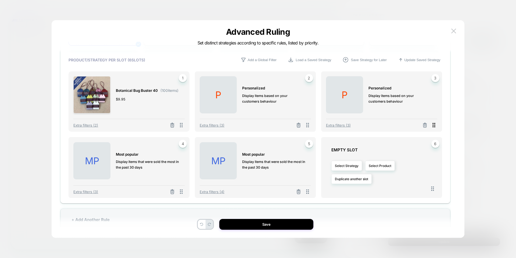
click at [433, 125] on icon at bounding box center [434, 125] width 3 height 5
click at [348, 179] on button "Duplicate another slot" at bounding box center [352, 179] width 40 height 10
click at [351, 214] on span "Duplicate slot 3" at bounding box center [351, 213] width 23 height 4
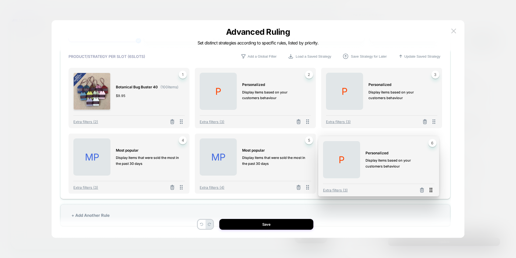
scroll to position [5, 0]
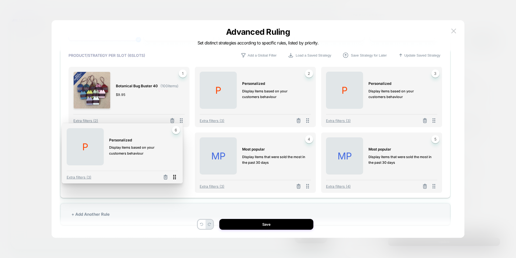
drag, startPoint x: 430, startPoint y: 192, endPoint x: 175, endPoint y: 178, distance: 255.9
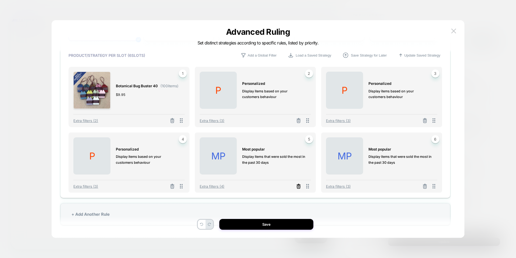
click at [297, 187] on icon at bounding box center [298, 185] width 5 height 5
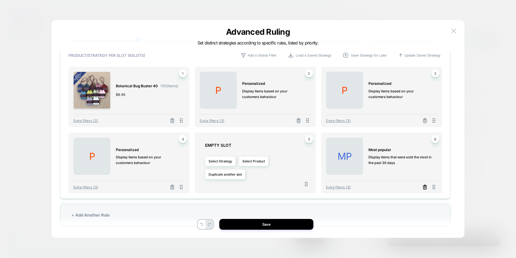
click at [424, 187] on icon at bounding box center [425, 186] width 5 height 5
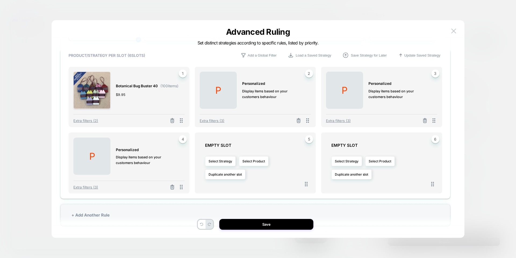
click at [81, 190] on div "Extra filters (3)" at bounding box center [128, 185] width 111 height 10
drag, startPoint x: 81, startPoint y: 189, endPoint x: 79, endPoint y: 191, distance: 3.0
click at [79, 191] on div "P PERSONALIZED Display items based on your customers behaviour 4 Extra filters …" at bounding box center [129, 162] width 121 height 61
click at [84, 186] on span "Extra filters (3)" at bounding box center [85, 187] width 25 height 4
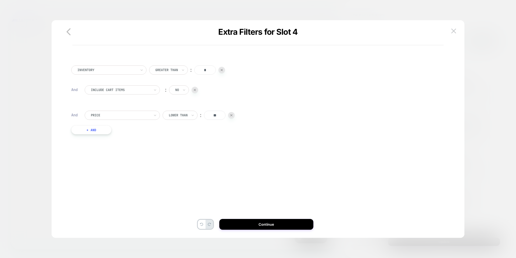
scroll to position [0, 0]
click at [219, 117] on input "**" at bounding box center [215, 115] width 22 height 9
type input "***"
click at [228, 160] on div "Inventory Greater Than ︰ * And Include Cart Items ︰ no And Price Lower Than ︰ *…" at bounding box center [255, 132] width 391 height 190
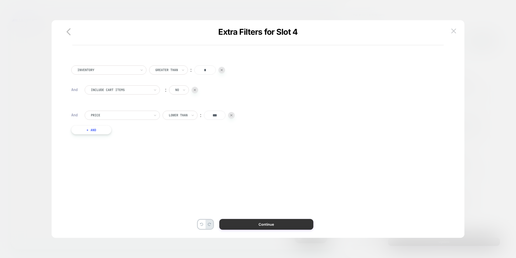
click at [254, 221] on button "Continue" at bounding box center [266, 224] width 94 height 11
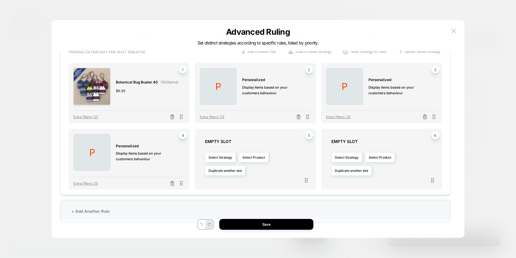
scroll to position [167, 0]
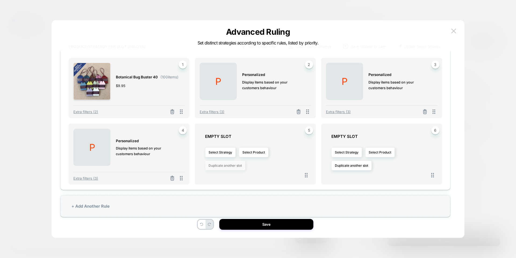
click at [231, 164] on button "Duplicate another slot" at bounding box center [225, 165] width 40 height 10
click at [226, 208] on span "Duplicate slot 4" at bounding box center [225, 209] width 23 height 4
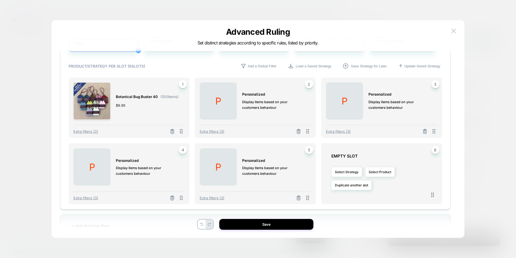
scroll to position [146, 0]
click at [353, 187] on button "Duplicate another slot" at bounding box center [352, 186] width 40 height 10
click at [353, 240] on span "Duplicate slot 5" at bounding box center [351, 239] width 23 height 4
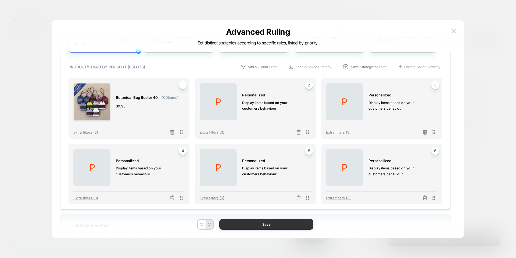
click at [290, 226] on button "Save" at bounding box center [266, 224] width 94 height 11
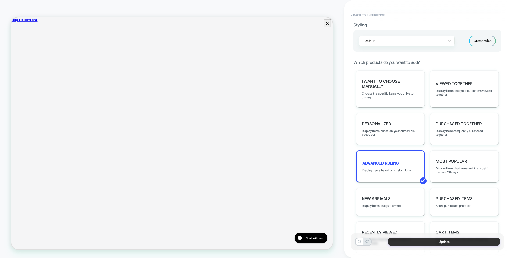
click at [421, 242] on button "Update" at bounding box center [444, 241] width 112 height 8
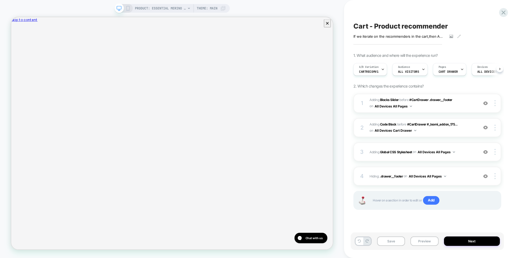
scroll to position [0, 0]
click at [378, 72] on div "A/B Variation CartRecomV1" at bounding box center [369, 69] width 30 height 12
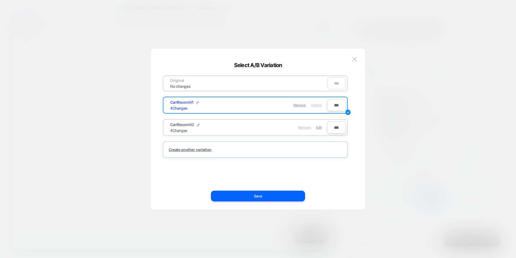
click at [302, 128] on span "Remove" at bounding box center [305, 127] width 12 height 4
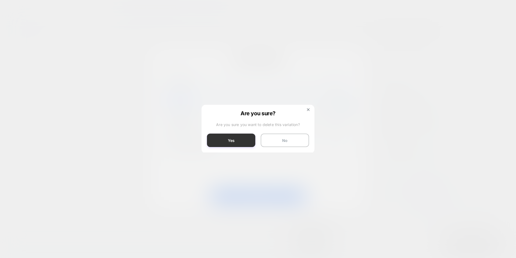
click at [239, 136] on button "Yes" at bounding box center [231, 139] width 48 height 13
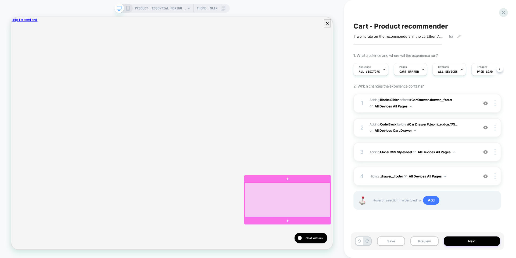
click at [374, 257] on div at bounding box center [380, 260] width 114 height 46
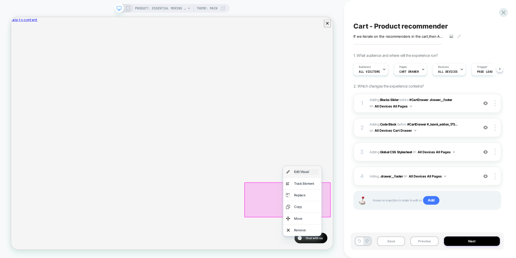
click at [389, 221] on div "Edit Visual" at bounding box center [405, 223] width 33 height 8
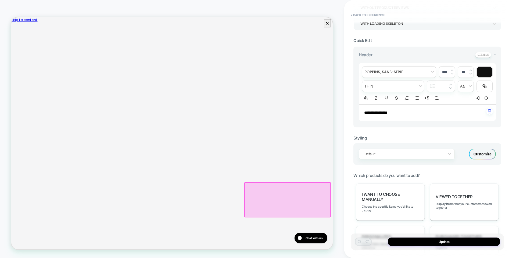
scroll to position [116, 0]
click at [481, 149] on div "Customize" at bounding box center [482, 152] width 27 height 11
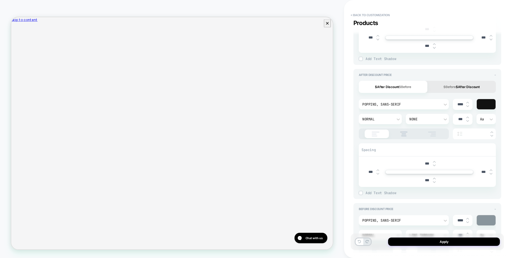
scroll to position [414, 0]
click at [481, 107] on div at bounding box center [486, 103] width 19 height 10
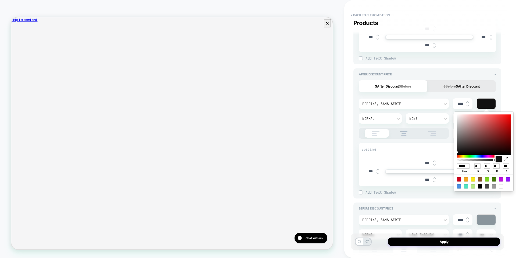
click at [504, 120] on div at bounding box center [484, 134] width 54 height 40
type textarea "*"
type input "******"
type input "***"
type input "**"
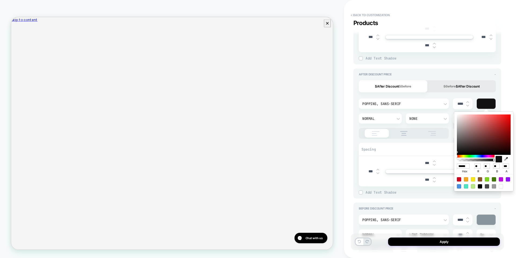
type input "**"
click at [507, 104] on div "**********" at bounding box center [430, 129] width 172 height 258
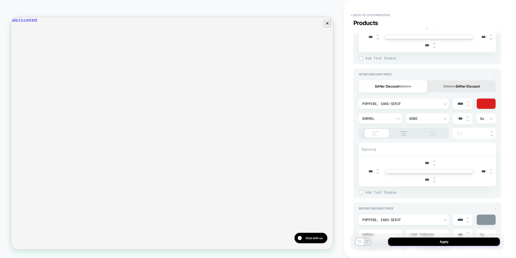
click at [466, 100] on div "****" at bounding box center [463, 103] width 20 height 11
click at [467, 101] on img at bounding box center [468, 102] width 3 height 2
type textarea "*"
type input "****"
click at [467, 101] on img at bounding box center [468, 102] width 3 height 2
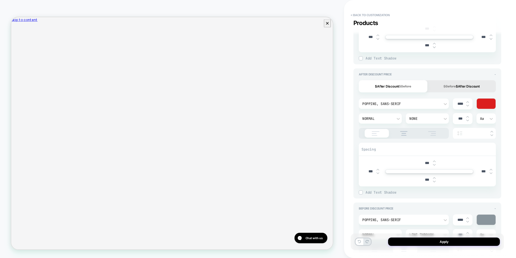
click at [467, 101] on img at bounding box center [468, 102] width 3 height 2
type textarea "*"
type input "****"
type textarea "*"
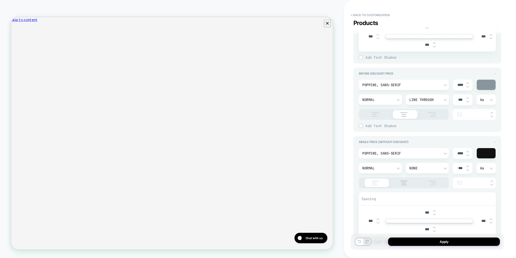
scroll to position [553, 0]
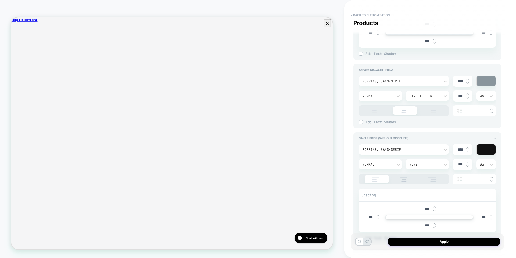
click at [467, 148] on img at bounding box center [468, 148] width 3 height 2
type input "****"
type textarea "*"
click at [467, 148] on img at bounding box center [468, 148] width 3 height 2
type input "****"
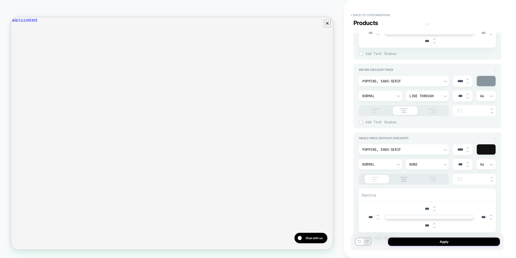
type textarea "*"
click at [467, 148] on img at bounding box center [468, 148] width 3 height 2
type input "****"
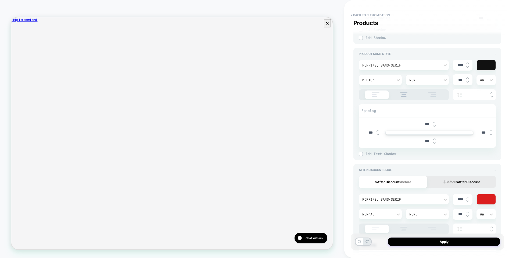
scroll to position [312, 0]
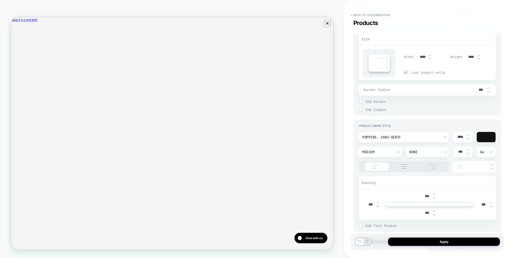
type textarea "*"
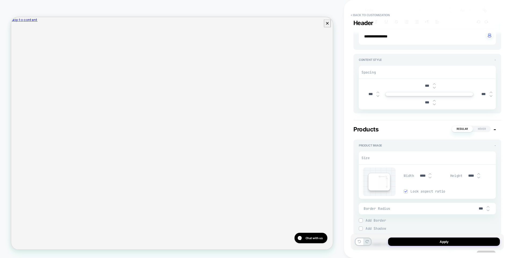
scroll to position [131, 0]
click at [431, 172] on img at bounding box center [430, 171] width 3 height 2
type input "****"
type textarea "*"
click at [431, 172] on img at bounding box center [430, 171] width 3 height 2
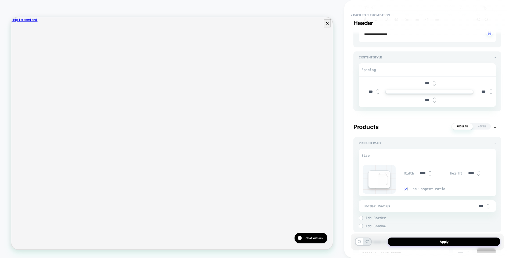
click at [431, 172] on img at bounding box center [430, 171] width 3 height 2
type input "****"
type textarea "*"
click at [431, 172] on img at bounding box center [430, 171] width 3 height 2
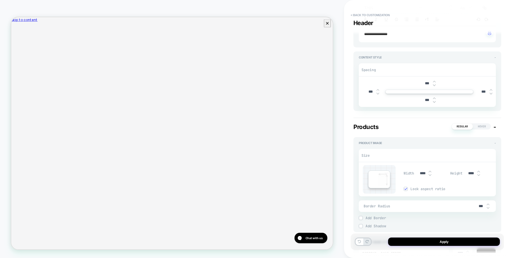
click at [431, 172] on img at bounding box center [430, 171] width 3 height 2
type input "*****"
type input "****"
type textarea "*"
type input "*****"
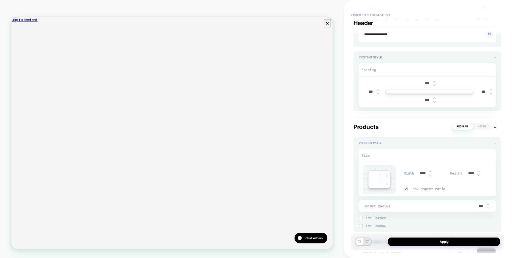
type textarea "*"
type input "*****"
type textarea "*"
click at [431, 172] on img at bounding box center [430, 171] width 3 height 2
type input "*****"
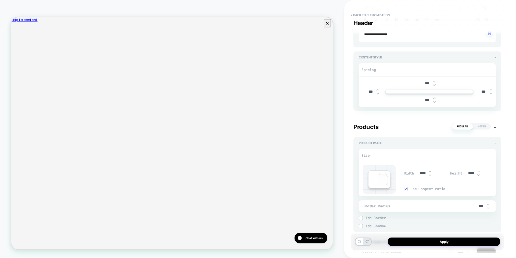
type textarea "*"
click at [431, 172] on img at bounding box center [430, 171] width 3 height 2
type input "*****"
type textarea "*"
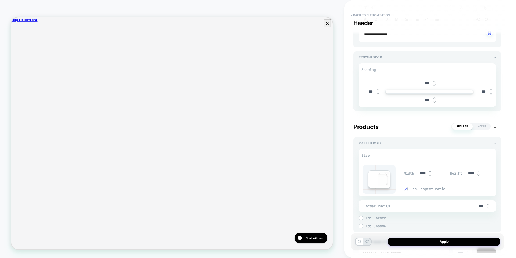
click at [431, 172] on img at bounding box center [430, 171] width 3 height 2
type input "*****"
type textarea "*"
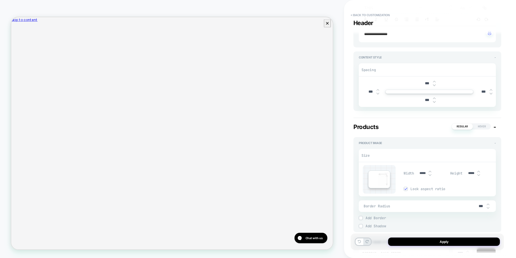
type input "*****"
type textarea "*"
click at [430, 171] on img at bounding box center [430, 171] width 3 height 2
type input "*****"
type textarea "*"
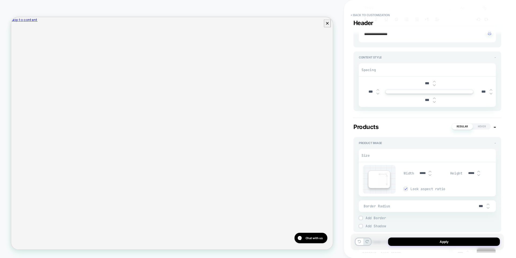
click at [430, 171] on img at bounding box center [430, 171] width 3 height 2
type input "*****"
type textarea "*"
type input "*****"
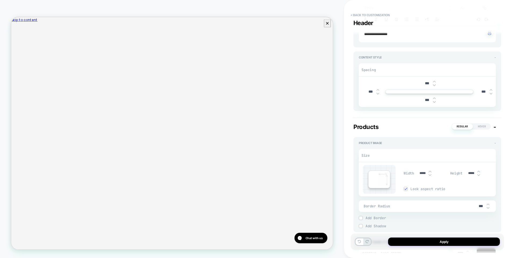
type textarea "*"
click at [430, 171] on img at bounding box center [430, 171] width 3 height 2
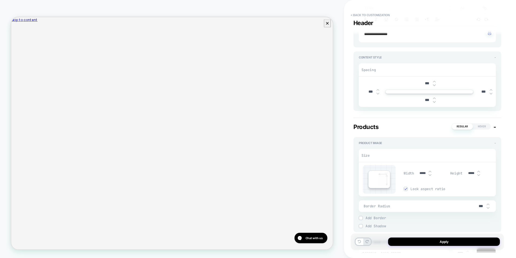
type input "*****"
type textarea "*"
click at [430, 171] on img at bounding box center [430, 171] width 3 height 2
type input "*****"
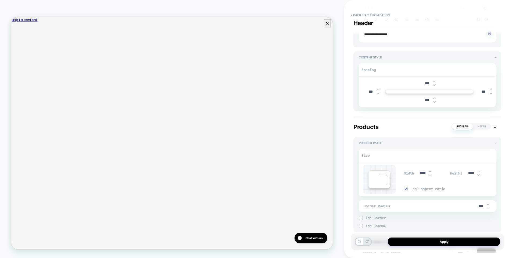
type input "*****"
type textarea "*"
type input "*****"
type textarea "*"
type input "*****"
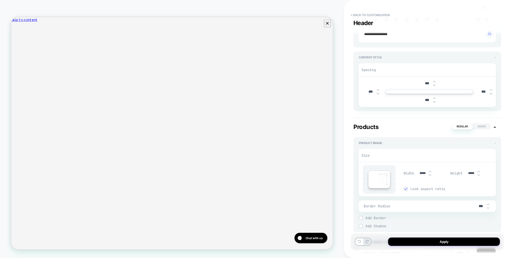
type textarea "*"
click at [430, 176] on img at bounding box center [430, 175] width 3 height 2
type input "*****"
type textarea "*"
type input "*****"
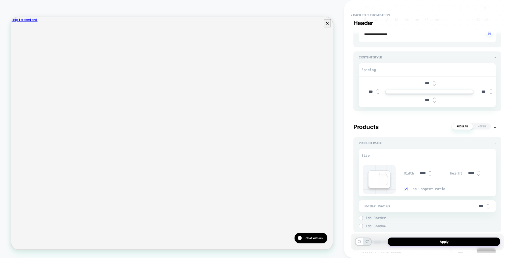
type textarea "*"
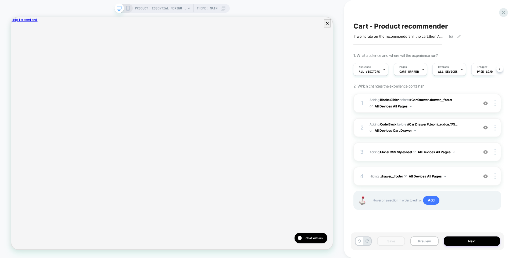
scroll to position [1, 0]
click at [501, 12] on icon at bounding box center [503, 12] width 7 height 7
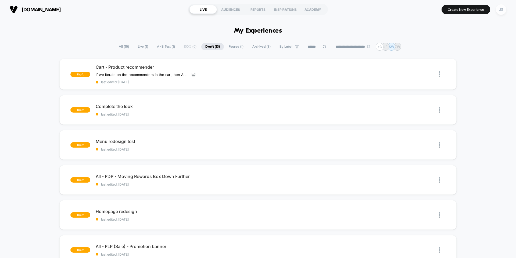
click at [501, 13] on div "JS" at bounding box center [501, 9] width 10 height 10
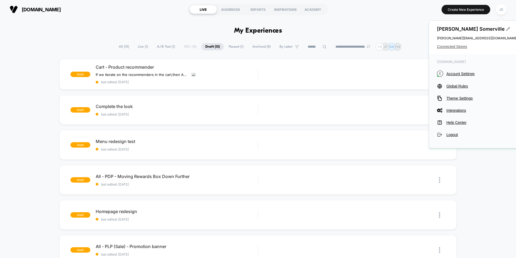
click at [460, 46] on span "Connected Stores" at bounding box center [477, 46] width 81 height 4
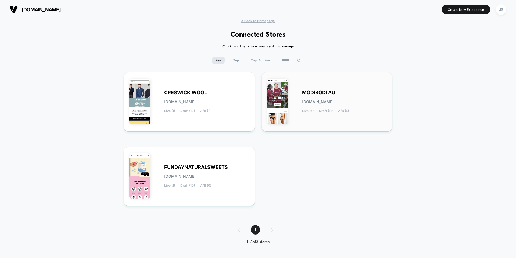
click at [305, 96] on div "MODIBODI AU modibodi-au.myshopify.com Live (6) Draft (11) A/B (5)" at bounding box center [344, 102] width 85 height 22
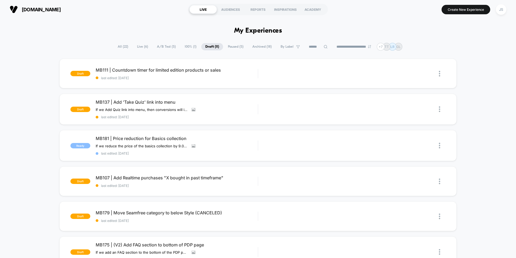
click at [75, 47] on div "**********" at bounding box center [258, 47] width 516 height 8
click at [139, 47] on span "Live ( 6 )" at bounding box center [142, 46] width 19 height 7
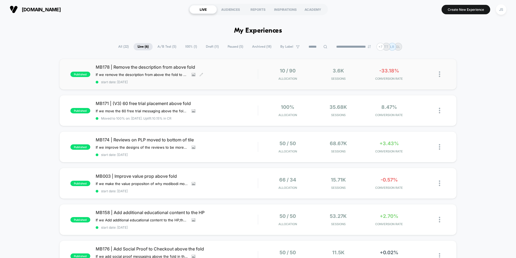
click at [139, 68] on span "MB178 | Remove the description from above fold" at bounding box center [177, 66] width 162 height 5
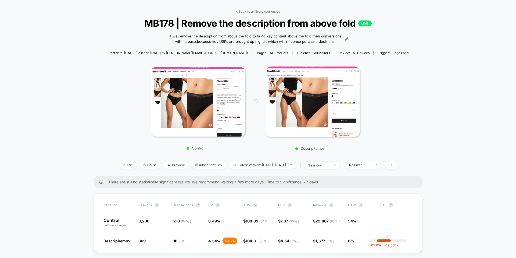
scroll to position [43, 0]
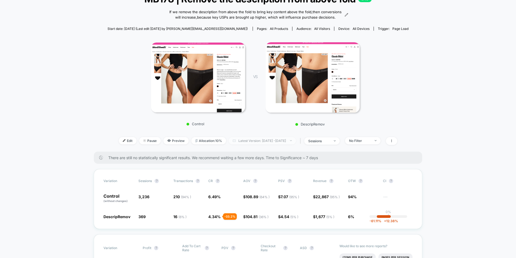
click at [271, 143] on span "Latest Version: Sep 30, 2025 - Oct 1, 2025" at bounding box center [262, 140] width 67 height 7
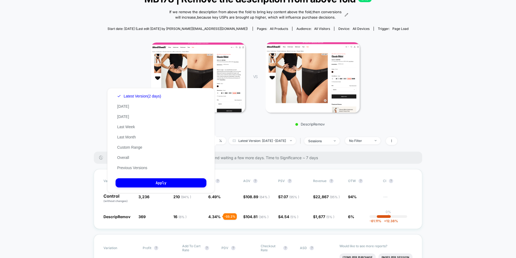
click at [269, 134] on div "< Back to all live experiences MB178 | Remove the description from above fold L…" at bounding box center [258, 68] width 301 height 166
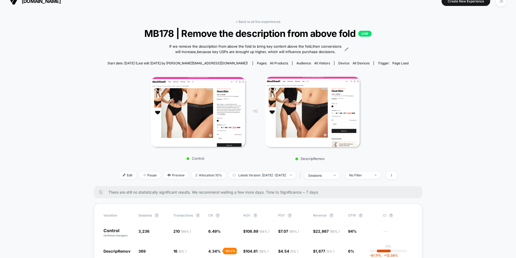
scroll to position [0, 0]
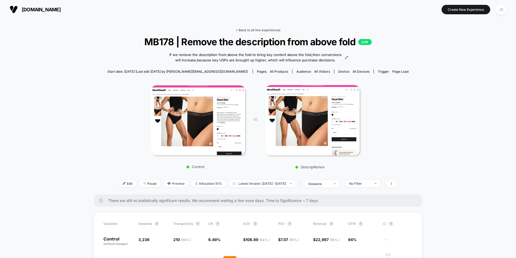
click at [253, 30] on link "< Back to all live experiences" at bounding box center [258, 30] width 45 height 4
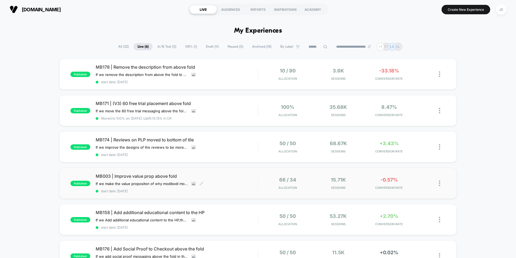
click at [149, 176] on span "MB003 | Improve value prop above fold" at bounding box center [177, 175] width 162 height 5
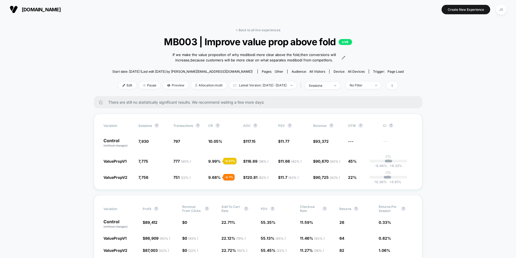
drag, startPoint x: 115, startPoint y: 49, endPoint x: 116, endPoint y: 55, distance: 5.5
click at [116, 54] on div "< Back to all live experiences MB003 | Improve value prop above fold LIVE If we…" at bounding box center [258, 62] width 292 height 68
click at [244, 83] on span "Latest Version: Sep 12, 2025 - Oct 1, 2025" at bounding box center [262, 84] width 67 height 7
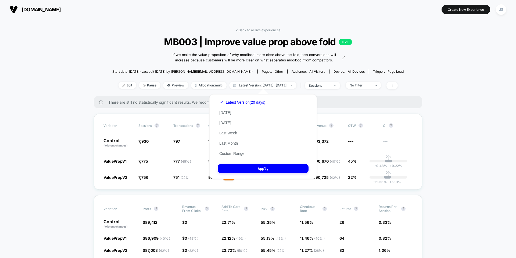
click at [402, 77] on div "< Back to all live experiences MB003 | Improve value prop above fold LIVE If we…" at bounding box center [258, 62] width 292 height 68
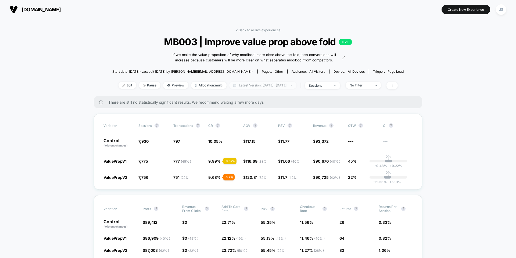
click at [235, 83] on span "Latest Version: Sep 12, 2025 - Oct 1, 2025" at bounding box center [262, 84] width 67 height 7
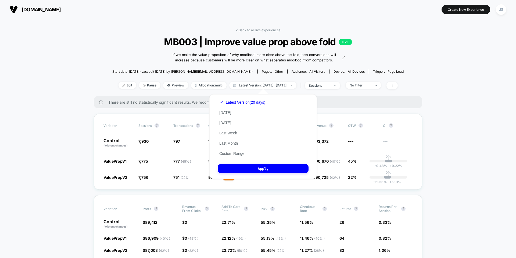
click at [142, 55] on div "< Back to all live experiences MB003 | Improve value prop above fold LIVE If we…" at bounding box center [258, 62] width 292 height 68
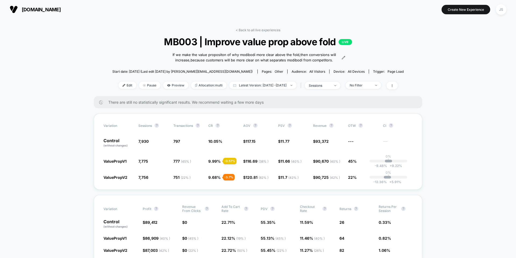
scroll to position [1, 0]
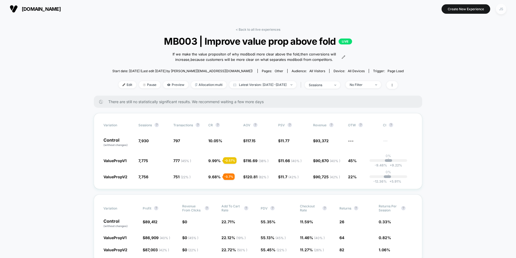
click at [505, 9] on div "JS" at bounding box center [501, 9] width 10 height 10
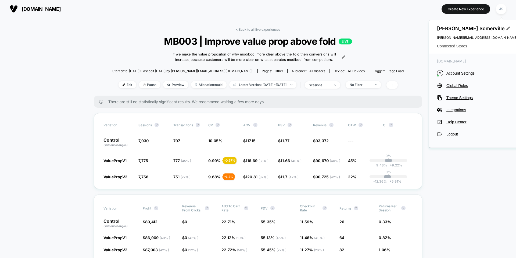
click at [444, 46] on span "Connected Stores" at bounding box center [477, 46] width 81 height 4
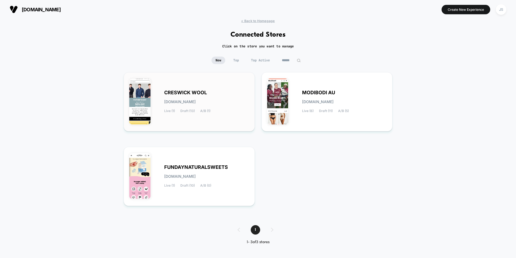
click at [175, 94] on span "CRESWICK WOOL" at bounding box center [185, 93] width 43 height 4
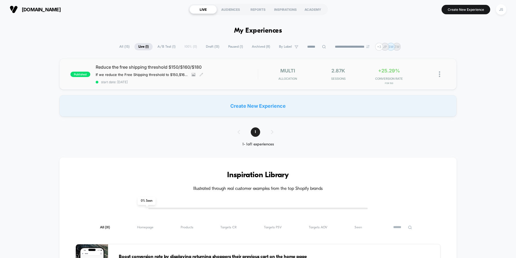
click at [143, 67] on span "Reduce the free shipping threshold $150/$160/$180" at bounding box center [177, 66] width 162 height 5
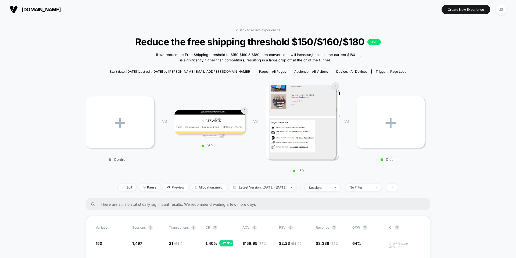
click at [253, 29] on link "< Back to all live experiences" at bounding box center [258, 30] width 45 height 4
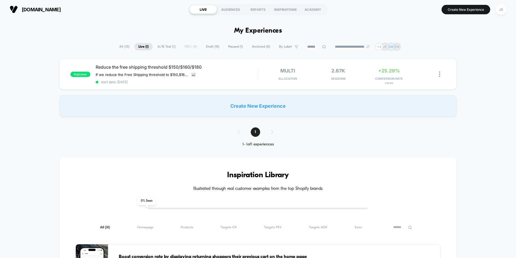
click at [219, 46] on span "Draft ( 13 )" at bounding box center [213, 46] width 22 height 7
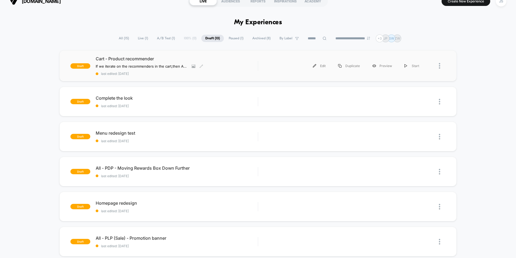
scroll to position [10, 0]
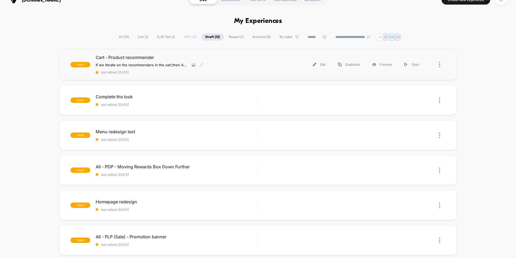
click at [146, 61] on div "Cart - Product recommender If we iterate on the recommenders in the cart , then…" at bounding box center [177, 65] width 162 height 20
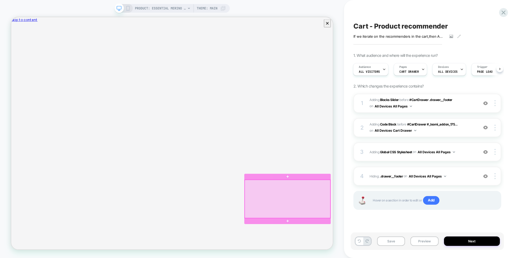
click at [355, 253] on div at bounding box center [380, 259] width 114 height 51
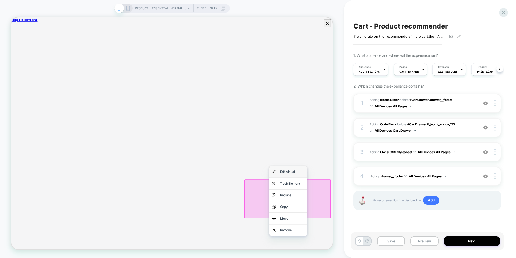
click at [373, 228] on div "Edit Visual" at bounding box center [380, 222] width 51 height 15
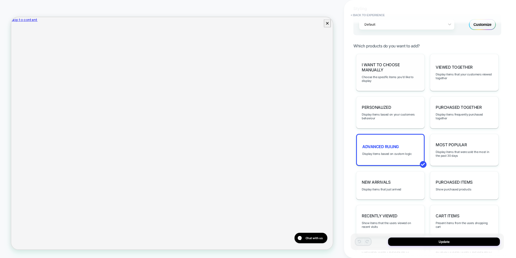
scroll to position [265, 0]
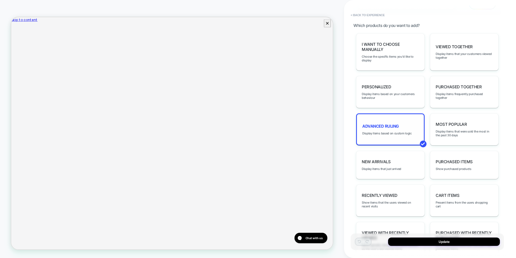
click at [380, 130] on div "Advanced Ruling Display items based on custom logic" at bounding box center [390, 129] width 69 height 32
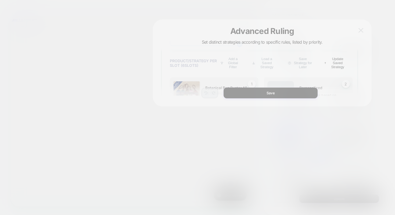
scroll to position [166, 0]
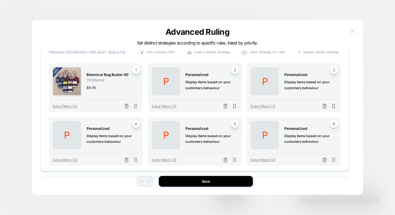
click at [355, 29] on button at bounding box center [353, 31] width 8 height 8
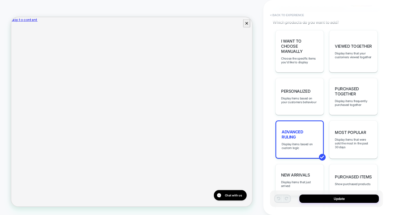
click at [289, 16] on button "< Back to experience" at bounding box center [287, 15] width 39 height 9
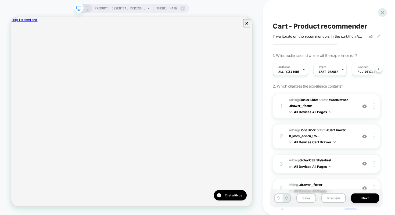
scroll to position [0, 0]
click at [383, 10] on icon at bounding box center [382, 12] width 7 height 7
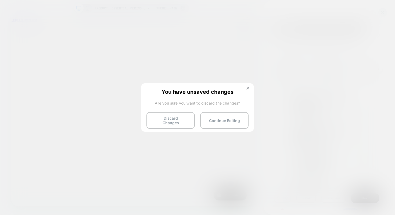
click at [247, 88] on img at bounding box center [248, 88] width 3 height 3
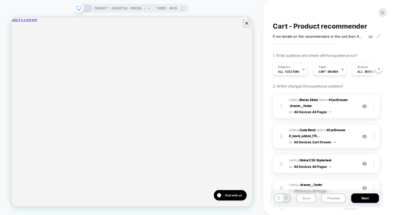
click at [306, 197] on button "Save" at bounding box center [307, 197] width 20 height 9
click at [381, 12] on icon at bounding box center [382, 12] width 7 height 7
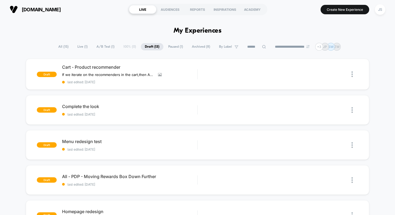
click at [80, 47] on span "Live ( 1 )" at bounding box center [82, 46] width 18 height 7
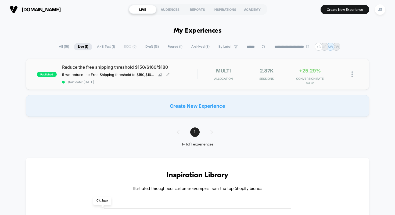
click at [143, 66] on span "Reduce the free shipping threshold $150/$160/$180" at bounding box center [130, 66] width 136 height 5
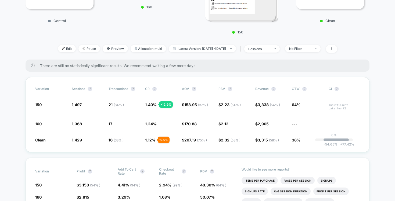
scroll to position [138, 0]
click at [178, 47] on span "Latest Version: Sep 29, 2025 - Oct 1, 2025" at bounding box center [202, 48] width 67 height 7
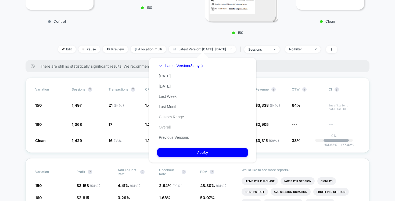
click at [162, 127] on button "Overall" at bounding box center [164, 127] width 15 height 5
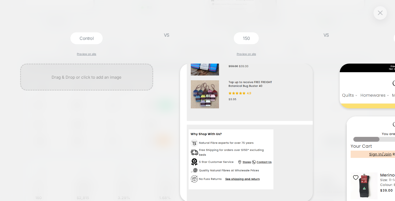
scroll to position [0, 1]
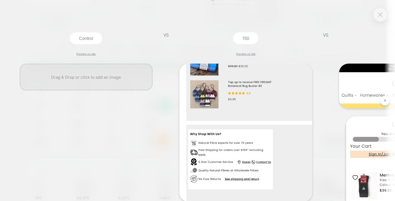
click at [382, 16] on img at bounding box center [380, 14] width 5 height 5
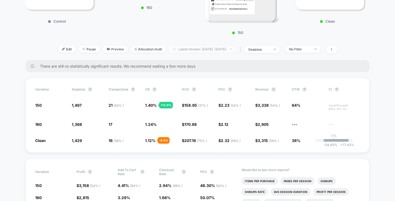
click at [207, 51] on span "Latest Version: Sep 29, 2025 - Oct 1, 2025" at bounding box center [202, 48] width 67 height 7
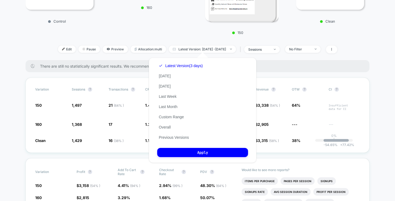
click at [165, 122] on div "Latest Version (3 days) Today Yesterday Last Week Last Month Custom Range Overa…" at bounding box center [180, 102] width 47 height 82
click at [165, 125] on button "Overall" at bounding box center [164, 127] width 15 height 5
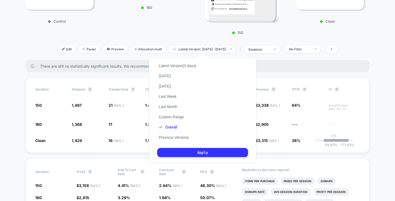
click at [177, 148] on button "Apply" at bounding box center [202, 152] width 91 height 9
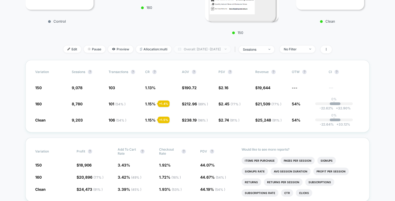
click at [190, 47] on span "Overall: Sep 16, 2025 - Oct 1, 2025" at bounding box center [202, 48] width 56 height 7
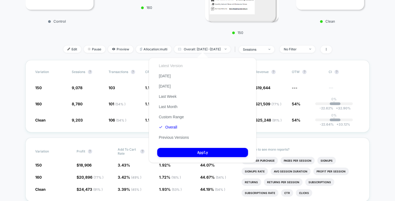
click at [178, 66] on button "Latest Version" at bounding box center [170, 65] width 27 height 5
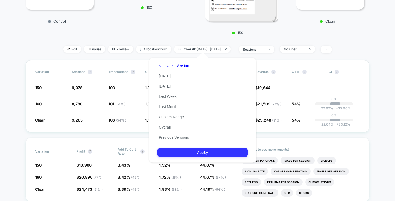
click at [197, 156] on button "Apply" at bounding box center [202, 152] width 91 height 9
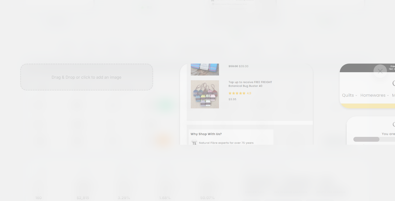
scroll to position [0, 1]
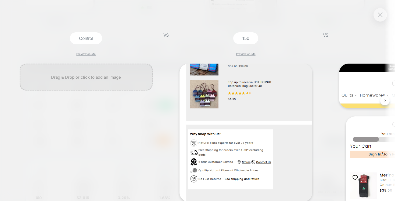
click at [379, 15] on img at bounding box center [380, 14] width 5 height 5
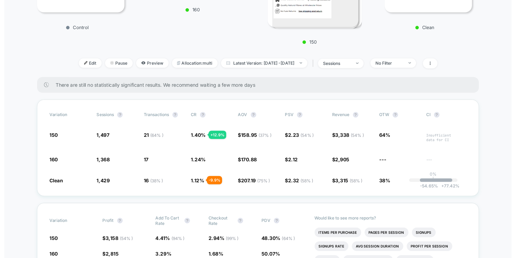
scroll to position [142, 0]
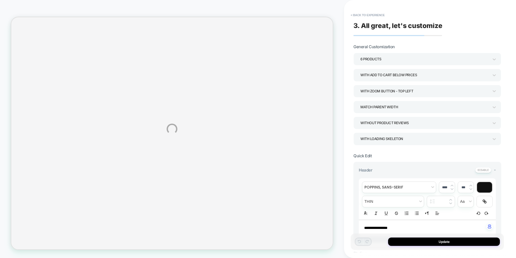
click at [377, 14] on div "**********" at bounding box center [258, 129] width 516 height 258
click at [377, 15] on div "**********" at bounding box center [258, 129] width 516 height 258
click at [375, 15] on div "**********" at bounding box center [258, 129] width 516 height 258
click at [376, 14] on div "**********" at bounding box center [258, 129] width 516 height 258
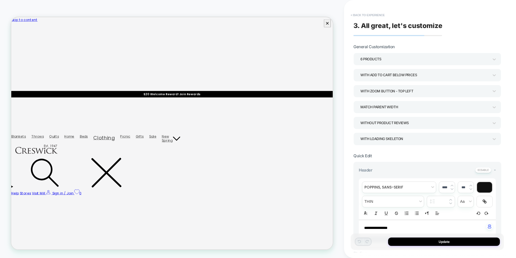
click at [373, 14] on button "< Back to experience" at bounding box center [367, 15] width 39 height 9
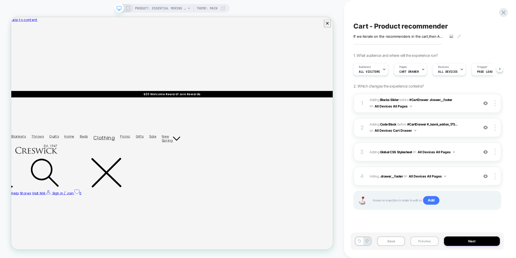
click at [432, 242] on button "Preview" at bounding box center [425, 240] width 28 height 9
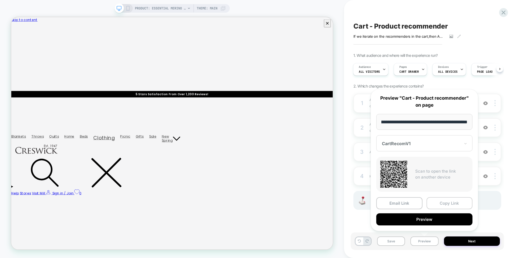
click at [443, 204] on button "Copy Link" at bounding box center [450, 203] width 46 height 12
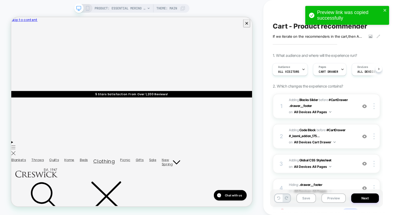
scroll to position [0, 0]
click at [13, 49] on icon "Close" at bounding box center [13, 49] width 0 height 0
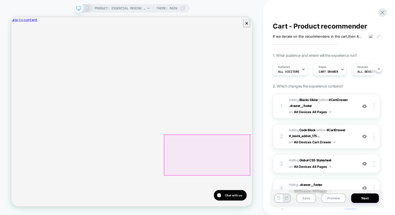
scroll to position [0, 84]
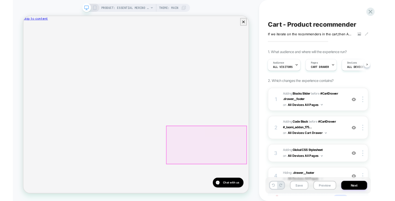
scroll to position [0, 0]
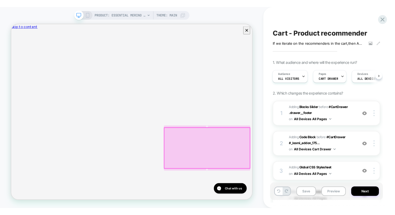
scroll to position [0, 84]
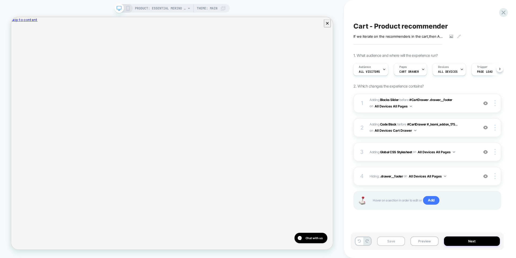
click at [389, 236] on button "Save" at bounding box center [391, 240] width 28 height 9
click at [506, 11] on icon at bounding box center [503, 12] width 7 height 7
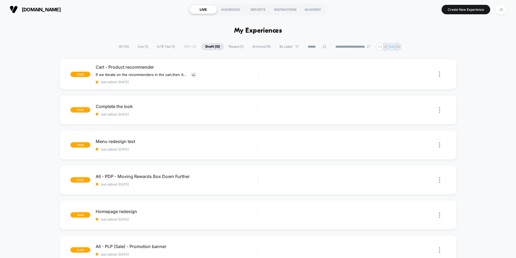
click at [140, 46] on span "Live ( 1 )" at bounding box center [143, 46] width 18 height 7
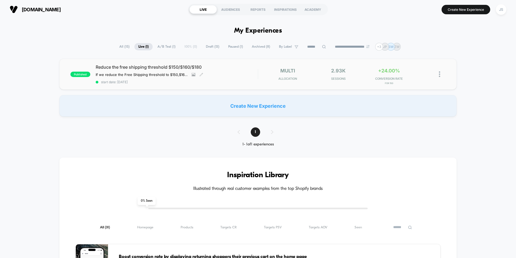
click at [166, 65] on span "Reduce the free shipping threshold $150/$160/$180" at bounding box center [177, 66] width 162 height 5
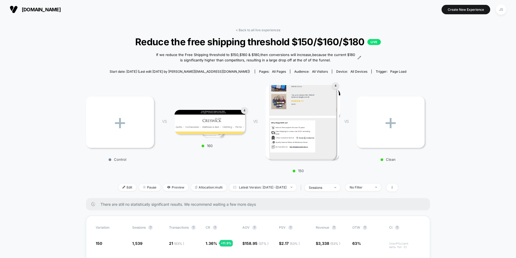
click at [123, 186] on img at bounding box center [124, 187] width 3 height 3
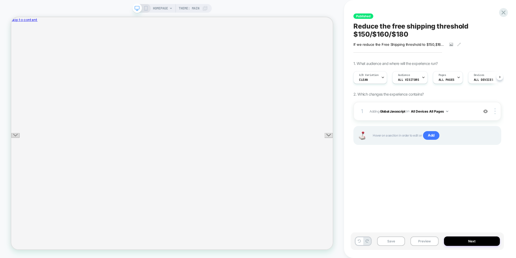
scroll to position [0, 0]
click at [13, 41] on icon "Close" at bounding box center [13, 41] width 0 height 0
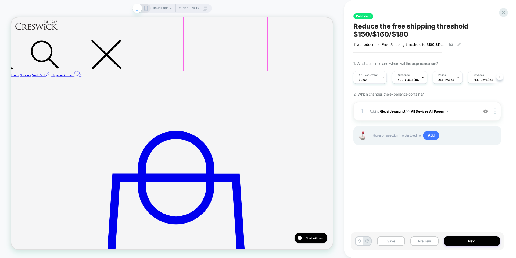
scroll to position [570, 0]
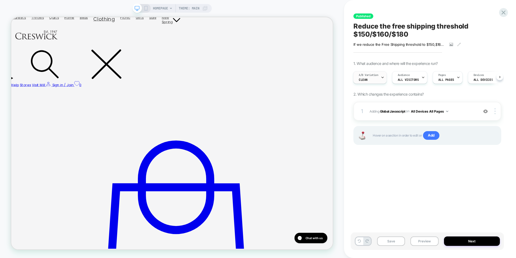
click at [381, 78] on icon at bounding box center [382, 77] width 3 height 3
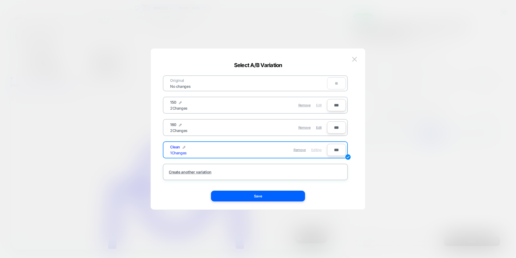
click at [318, 106] on span "Edit" at bounding box center [319, 105] width 6 height 4
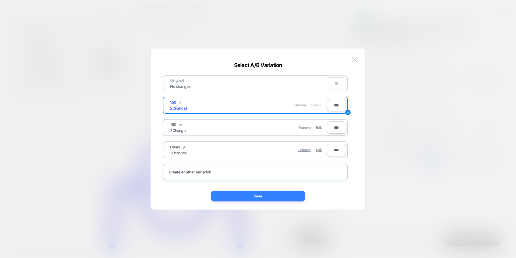
click at [264, 197] on button "Save" at bounding box center [258, 195] width 94 height 11
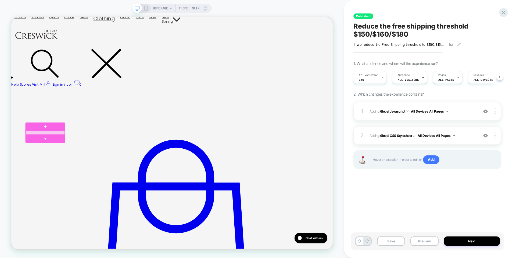
click at [77, 172] on div at bounding box center [57, 170] width 52 height 5
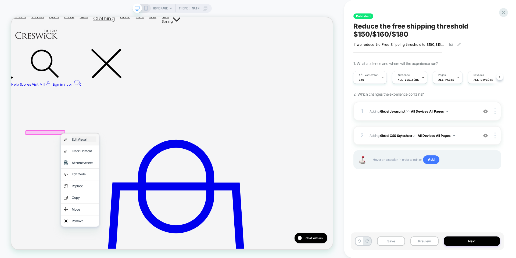
click at [95, 181] on div "Edit Visual" at bounding box center [108, 180] width 33 height 8
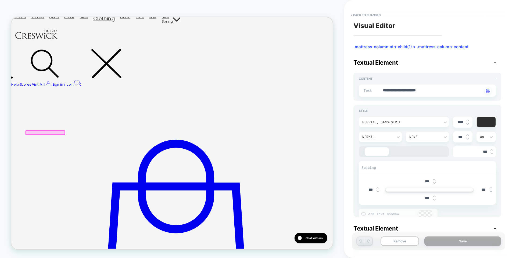
scroll to position [570, 0]
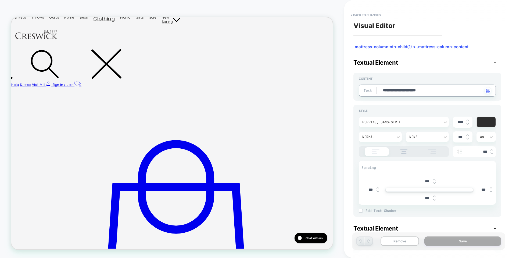
click at [431, 91] on textarea "**********" at bounding box center [433, 91] width 101 height 6
click at [429, 92] on textarea "**********" at bounding box center [433, 91] width 101 height 6
click at [429, 91] on textarea "**********" at bounding box center [433, 91] width 101 height 6
type textarea "*"
click at [429, 90] on textarea "**********" at bounding box center [433, 91] width 101 height 6
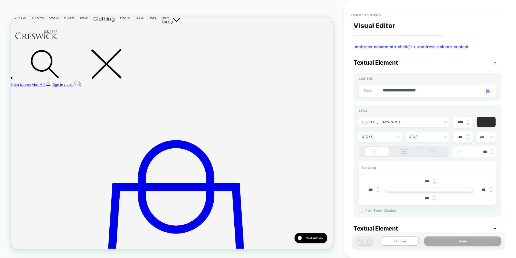
click at [429, 90] on textarea "**********" at bounding box center [433, 91] width 101 height 6
type textarea "**********"
type textarea "*"
type textarea "**********"
type textarea "*"
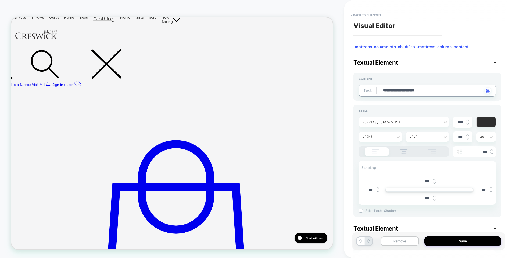
type textarea "**********"
type textarea "*"
type textarea "**********"
click at [433, 101] on div "**********" at bounding box center [428, 143] width 148 height 148
click at [442, 239] on button "Save" at bounding box center [463, 240] width 77 height 9
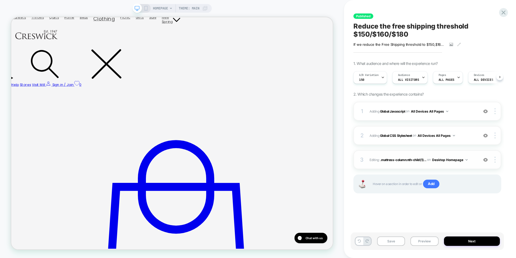
scroll to position [0, 0]
click at [413, 158] on span ".mattress-column:nth-child(1)..." at bounding box center [404, 159] width 46 height 4
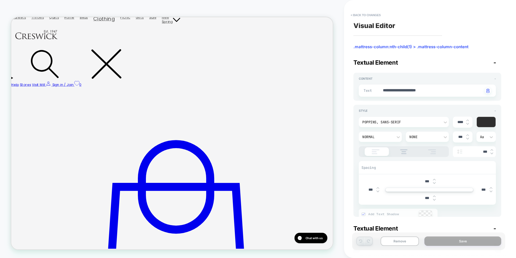
type textarea "*"
click at [367, 13] on button "< Back to changes" at bounding box center [366, 15] width 36 height 9
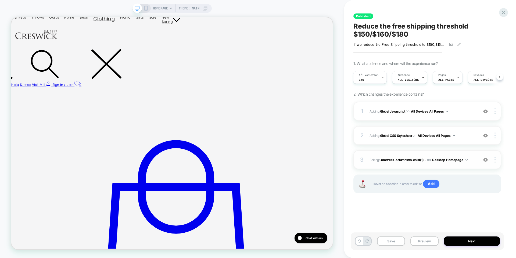
click at [442, 160] on button "Desktop Homepage" at bounding box center [450, 159] width 36 height 7
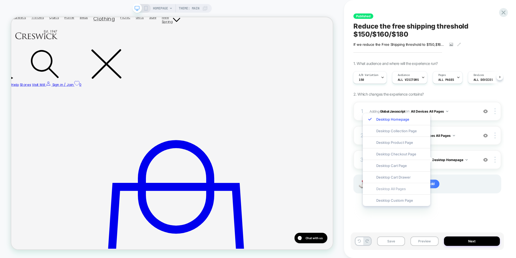
click at [406, 188] on div "Desktop All Pages" at bounding box center [397, 189] width 68 height 12
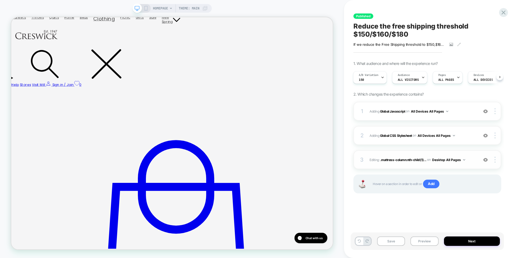
click at [454, 162] on button "Desktop All Pages" at bounding box center [448, 159] width 33 height 7
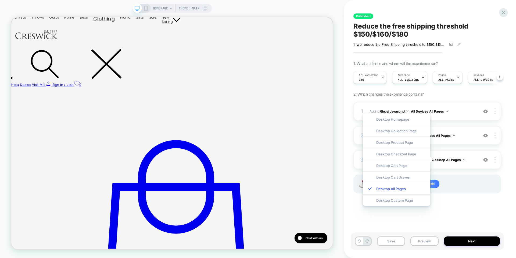
click at [464, 201] on div "1 Adding Global Javascript on All Devices All Pages Add Before Add After Target…" at bounding box center [428, 154] width 148 height 105
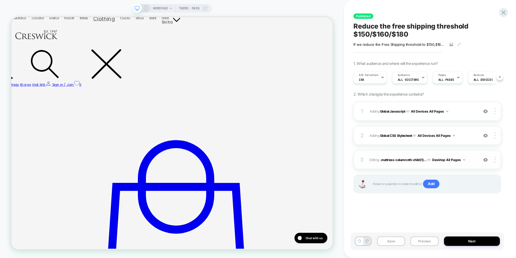
click at [445, 159] on button "Desktop All Pages" at bounding box center [448, 159] width 33 height 7
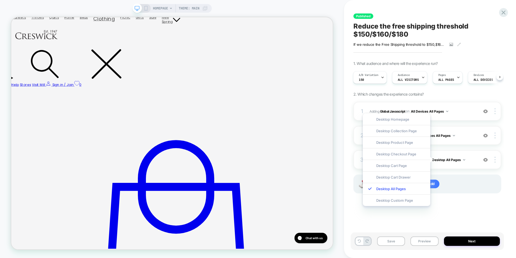
click at [467, 188] on div "Hover on a section in order to edit or Add" at bounding box center [428, 183] width 148 height 19
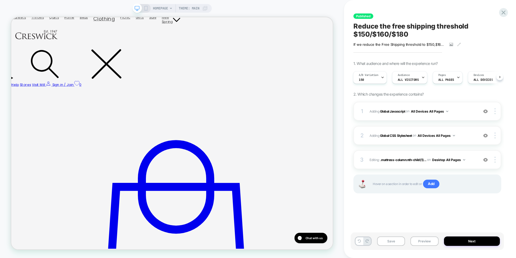
click at [144, 8] on icon at bounding box center [146, 8] width 5 height 5
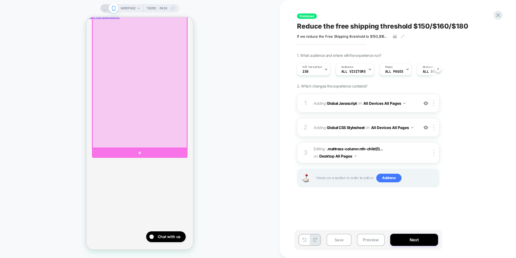
scroll to position [5, 0]
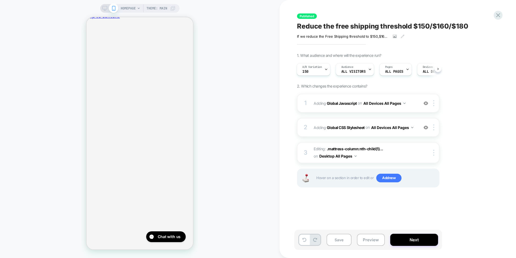
click at [132, 11] on span "HOMEPAGE" at bounding box center [128, 8] width 15 height 9
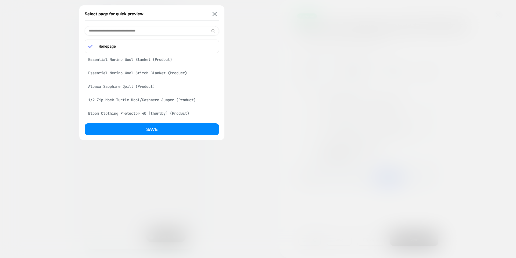
click at [124, 74] on div "Essential Merino Wool Stitch Blanket (Product)" at bounding box center [152, 73] width 134 height 10
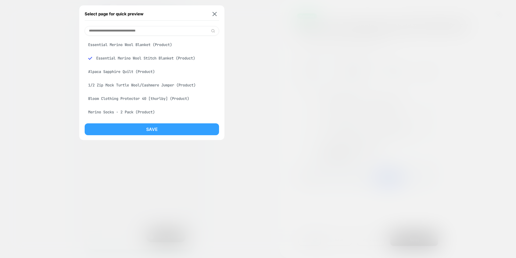
click at [125, 123] on button "Save" at bounding box center [152, 129] width 134 height 12
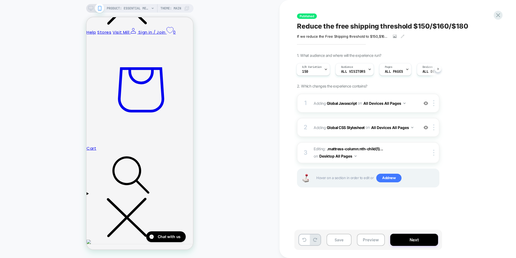
scroll to position [293, 0]
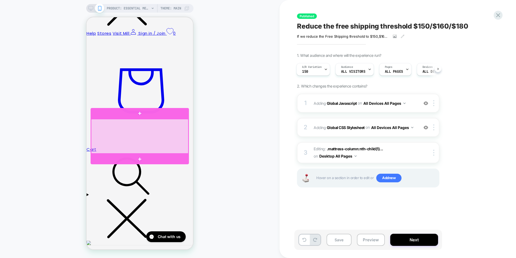
click at [109, 135] on div at bounding box center [139, 136] width 97 height 34
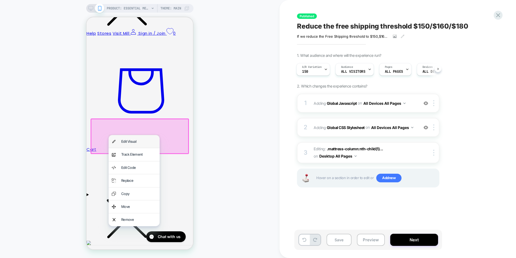
click at [116, 139] on div "Edit Visual" at bounding box center [134, 141] width 51 height 13
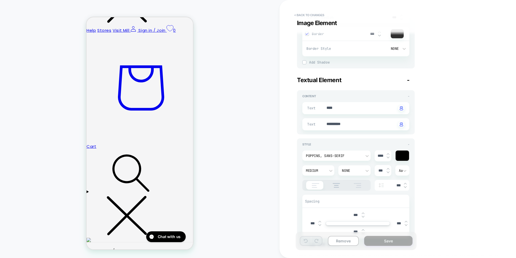
scroll to position [732, 0]
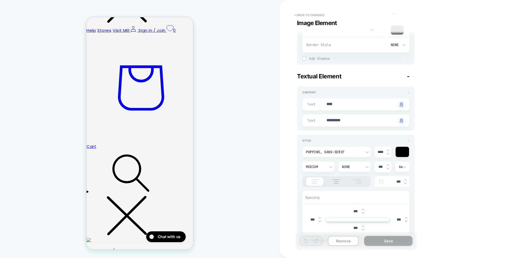
type textarea "*"
click at [342, 122] on textarea "**********" at bounding box center [361, 121] width 70 height 6
type textarea "********"
type textarea "*"
type textarea "**********"
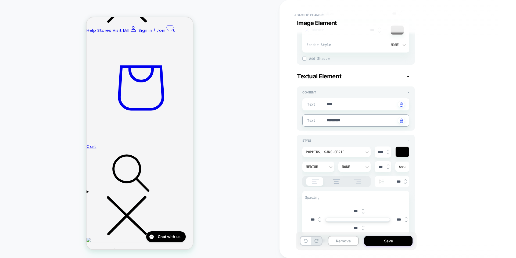
type textarea "*"
type textarea "**********"
click at [441, 115] on div "Visual Editor .main-product-info-icons Image Element - Content - Background Ima…" at bounding box center [396, 128] width 202 height 247
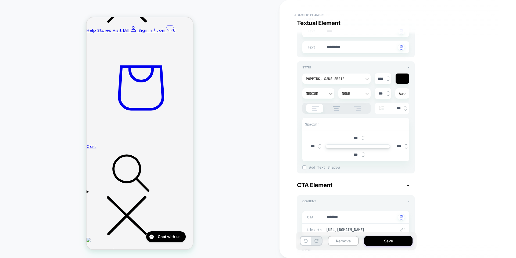
scroll to position [804, 0]
type textarea "*"
type textarea "**********"
type textarea "*"
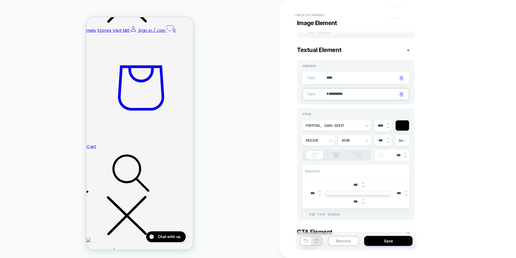
scroll to position [753, 0]
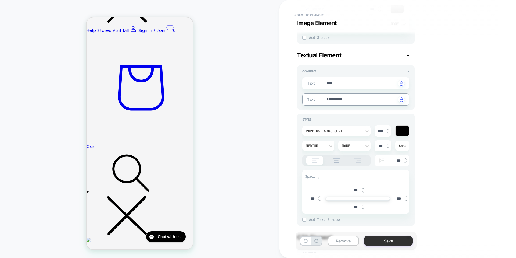
type textarea "**********"
click at [383, 237] on button "Save" at bounding box center [388, 241] width 48 height 10
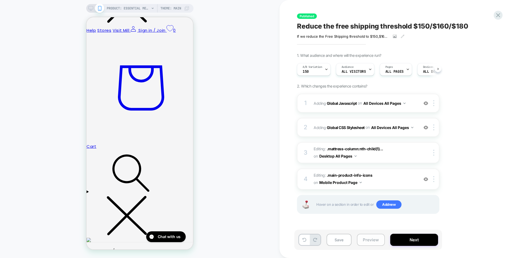
scroll to position [0, 0]
click at [339, 242] on button "Save" at bounding box center [339, 239] width 25 height 12
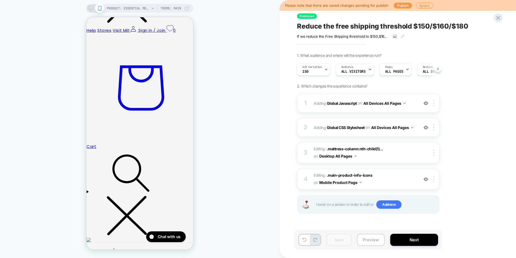
click at [375, 237] on button "Preview" at bounding box center [371, 239] width 28 height 12
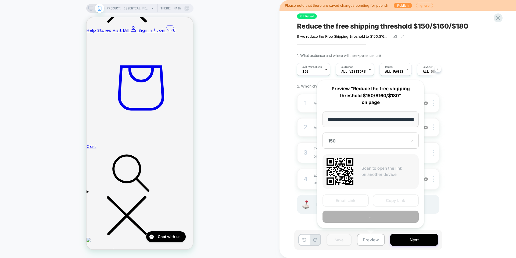
scroll to position [0, 111]
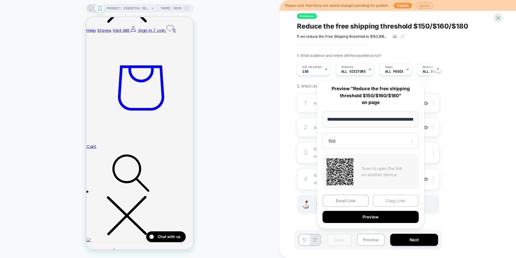
click at [388, 197] on button "Copy Link" at bounding box center [396, 200] width 46 height 12
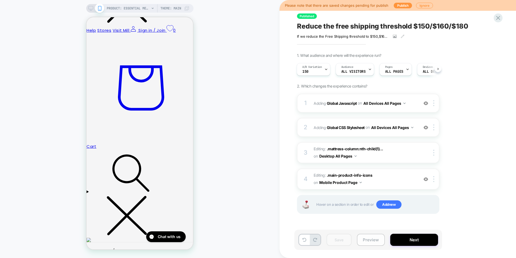
click at [371, 242] on button "Preview" at bounding box center [371, 239] width 28 height 12
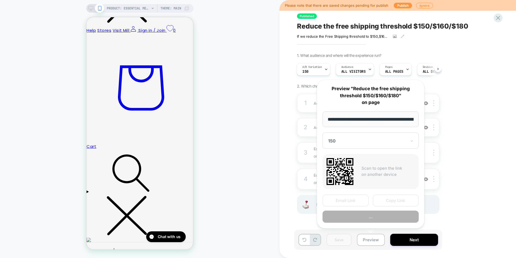
scroll to position [0, 111]
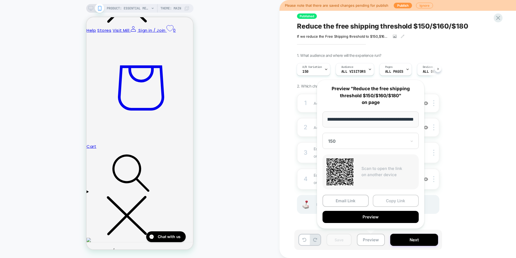
click at [390, 200] on button "Copy Link" at bounding box center [396, 200] width 46 height 12
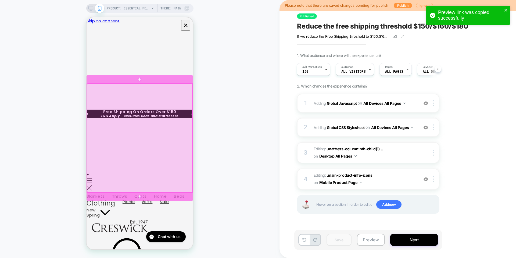
scroll to position [0, 0]
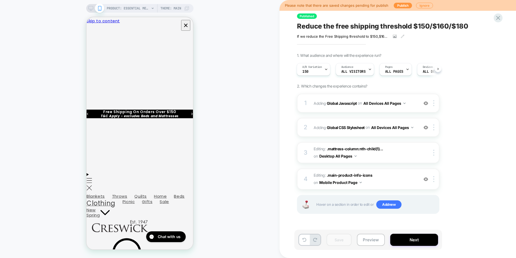
click at [91, 8] on icon at bounding box center [90, 8] width 5 height 5
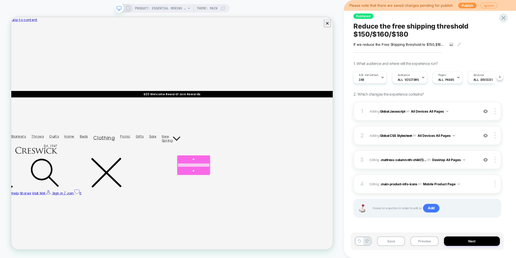
click at [272, 213] on div at bounding box center [254, 214] width 43 height 5
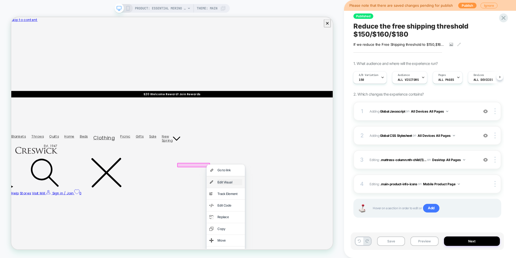
click at [291, 235] on div "Edit Visual" at bounding box center [302, 237] width 33 height 8
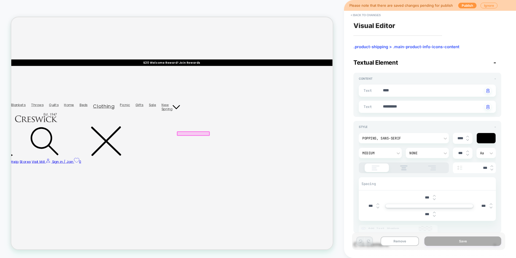
scroll to position [43, 0]
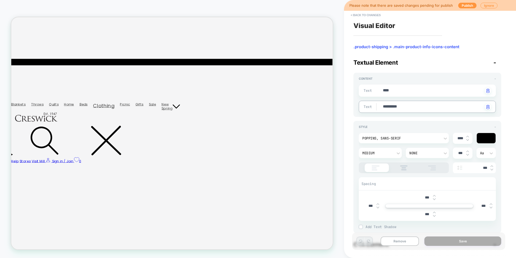
click at [399, 107] on textarea "**********" at bounding box center [433, 107] width 101 height 6
type textarea "*"
type textarea "********"
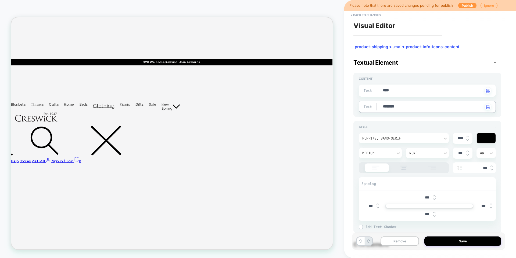
type textarea "*"
type textarea "*********"
type textarea "*"
type textarea "**********"
type textarea "*"
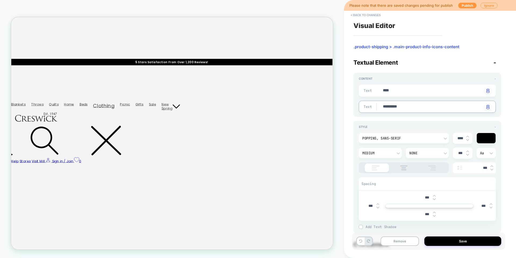
type textarea "**********"
click at [406, 118] on div "**********" at bounding box center [428, 151] width 148 height 164
type textarea "*"
type textarea "**********"
type textarea "*"
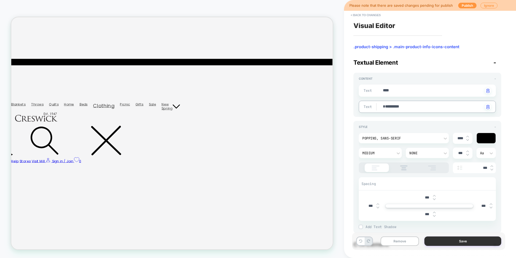
type textarea "**********"
click at [441, 236] on div "Remove Save" at bounding box center [428, 240] width 153 height 17
click at [442, 239] on button "Save" at bounding box center [463, 240] width 77 height 9
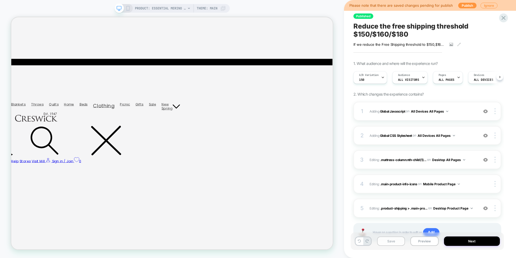
scroll to position [0, 0]
click at [400, 241] on button "Save" at bounding box center [391, 240] width 28 height 9
click at [427, 241] on button "Preview" at bounding box center [425, 240] width 28 height 9
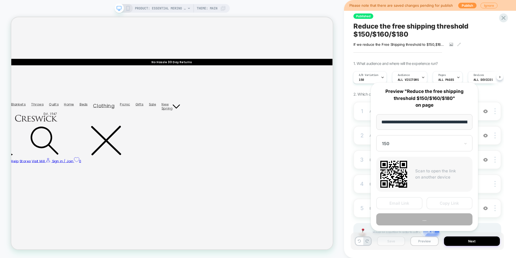
scroll to position [0, 111]
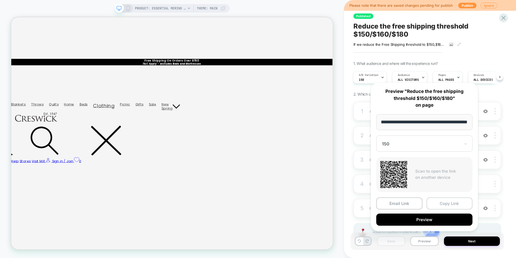
click at [438, 203] on button "Copy Link" at bounding box center [450, 203] width 46 height 12
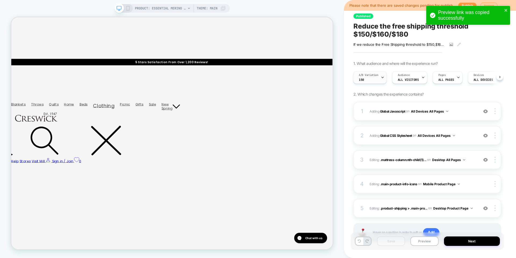
click at [380, 78] on div "A/B Variation 150" at bounding box center [369, 77] width 30 height 12
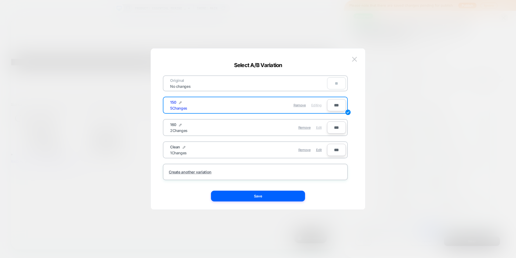
click at [320, 127] on span "Edit" at bounding box center [319, 127] width 6 height 4
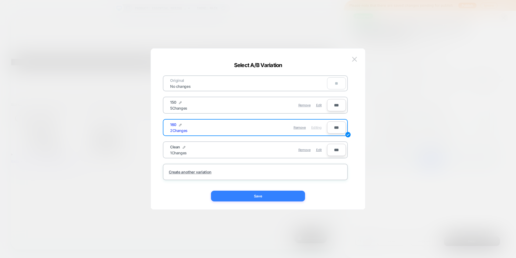
click at [264, 199] on button "Save" at bounding box center [258, 195] width 94 height 11
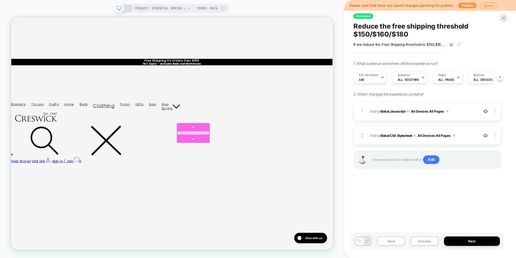
click at [272, 172] on div at bounding box center [254, 171] width 43 height 5
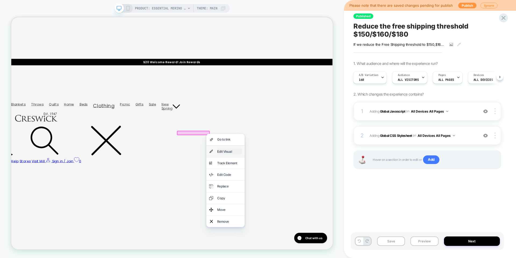
click at [287, 195] on div "Edit Visual" at bounding box center [302, 196] width 33 height 8
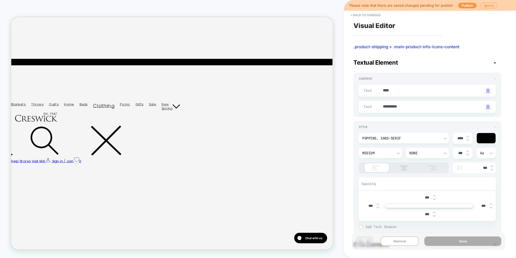
click at [399, 108] on textarea "**********" at bounding box center [433, 107] width 101 height 6
type textarea "*"
type textarea "********"
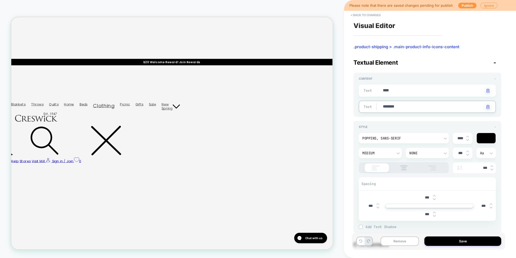
type textarea "*"
type textarea "*********"
type textarea "*"
type textarea "**********"
click at [384, 107] on textarea "**********" at bounding box center [433, 107] width 101 height 6
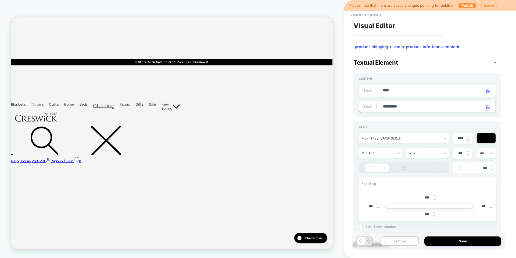
type textarea "*"
type textarea "**********"
type textarea "*"
type textarea "**********"
click at [443, 241] on button "Save" at bounding box center [463, 240] width 77 height 9
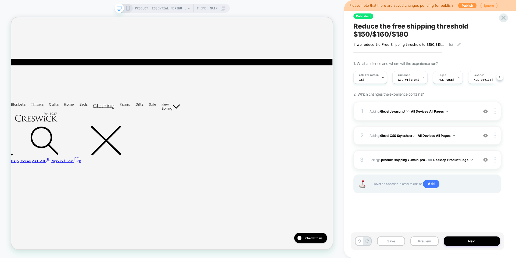
scroll to position [0, 0]
click at [450, 159] on button "Desktop Product Page" at bounding box center [454, 159] width 40 height 7
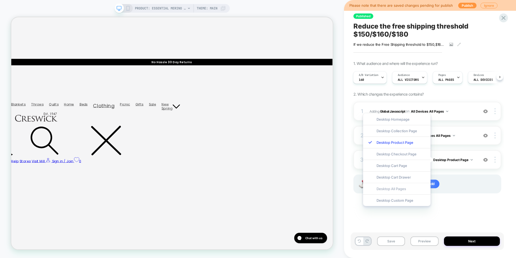
click at [396, 188] on div "Desktop All Pages" at bounding box center [397, 189] width 68 height 12
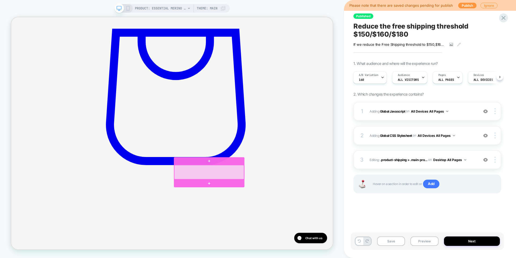
scroll to position [350, 0]
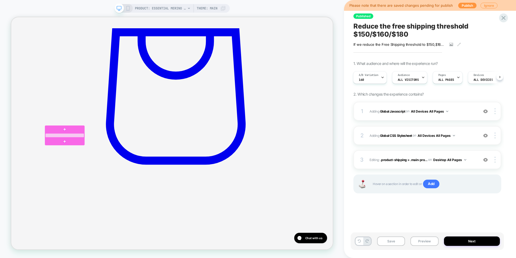
click at [103, 174] on div at bounding box center [83, 174] width 52 height 5
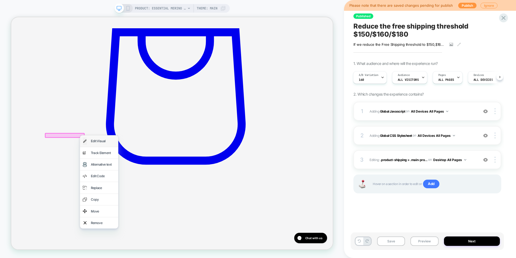
click at [111, 179] on img at bounding box center [109, 182] width 5 height 10
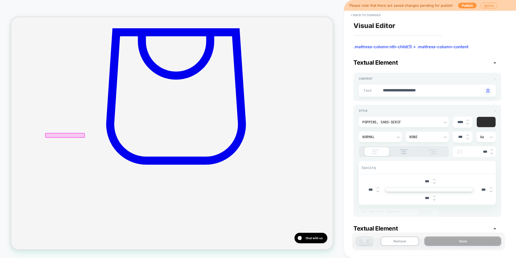
scroll to position [354, 0]
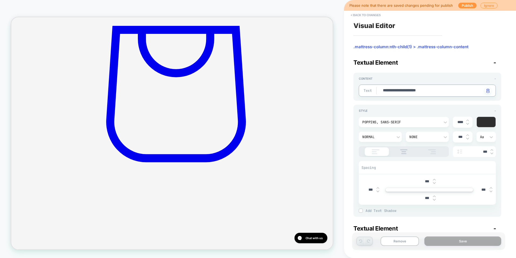
click at [428, 90] on textarea "**********" at bounding box center [433, 91] width 101 height 6
type textarea "*"
type textarea "**********"
type textarea "*"
type textarea "**********"
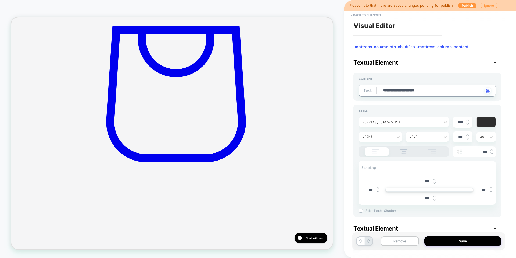
type textarea "*"
type textarea "**********"
click at [430, 90] on textarea "**********" at bounding box center [433, 91] width 101 height 6
type textarea "*"
type textarea "**********"
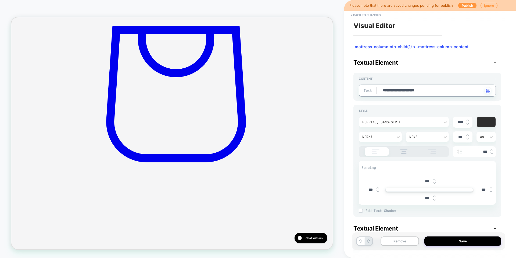
type textarea "*"
type textarea "**********"
type textarea "*"
type textarea "**********"
click at [450, 73] on div "**********" at bounding box center [428, 87] width 148 height 28
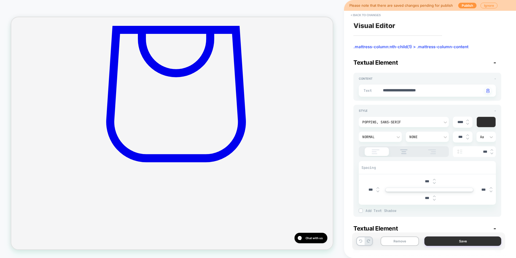
click at [452, 242] on button "Save" at bounding box center [463, 240] width 77 height 9
type textarea "*"
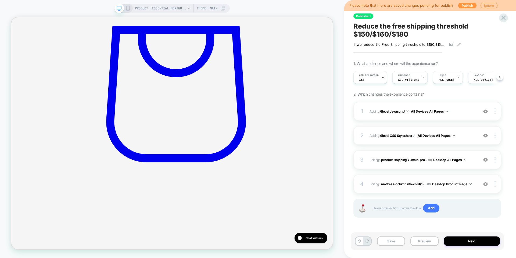
scroll to position [0, 0]
click at [447, 184] on button "Desktop Product Page" at bounding box center [452, 183] width 40 height 7
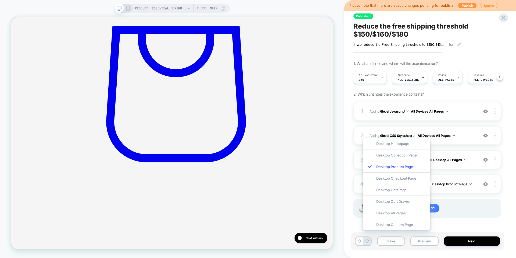
click at [398, 213] on div "Desktop All Pages" at bounding box center [397, 213] width 68 height 12
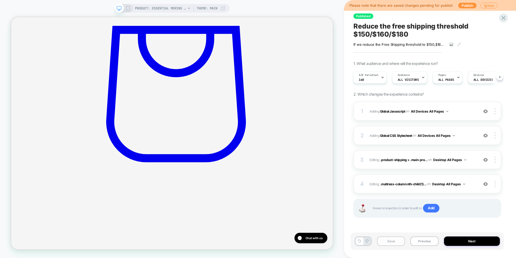
click at [395, 240] on button "Save" at bounding box center [391, 240] width 28 height 9
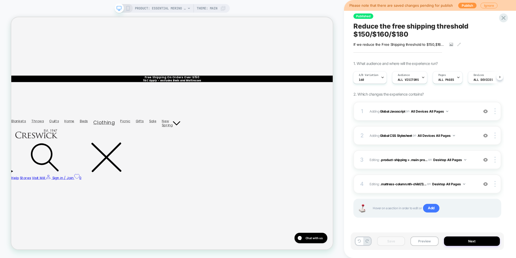
scroll to position [0, 0]
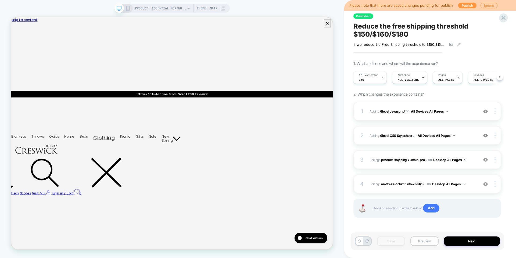
click at [425, 239] on button "Preview" at bounding box center [425, 240] width 28 height 9
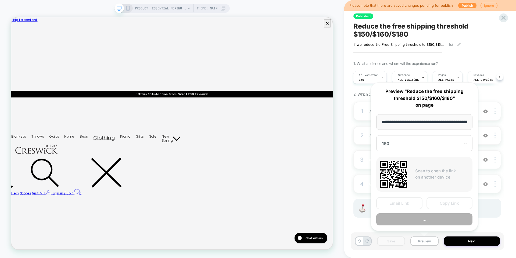
scroll to position [0, 111]
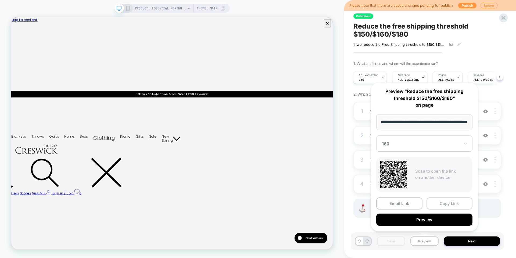
click at [449, 203] on button "Copy Link" at bounding box center [450, 203] width 46 height 12
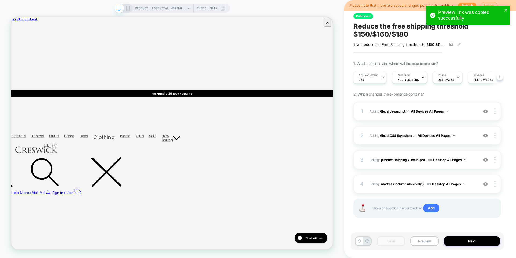
scroll to position [1, 0]
click at [376, 81] on div "A/B Variation 160" at bounding box center [369, 77] width 30 height 12
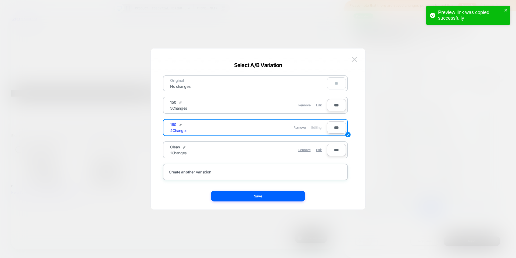
click at [320, 104] on span "Edit" at bounding box center [319, 105] width 6 height 4
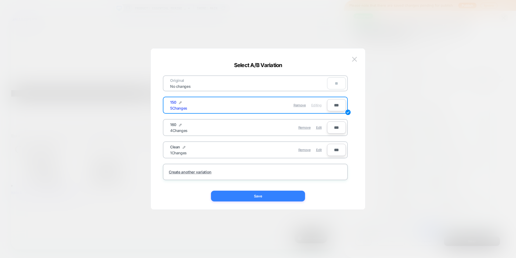
click at [284, 198] on button "Save" at bounding box center [258, 195] width 94 height 11
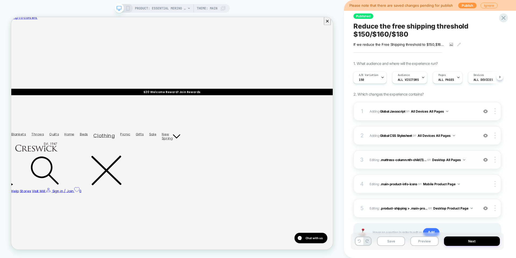
scroll to position [24, 0]
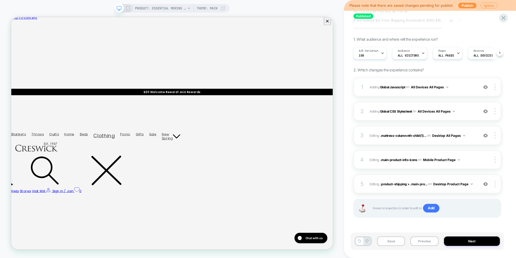
click at [449, 182] on button "Desktop Product Page" at bounding box center [454, 183] width 40 height 7
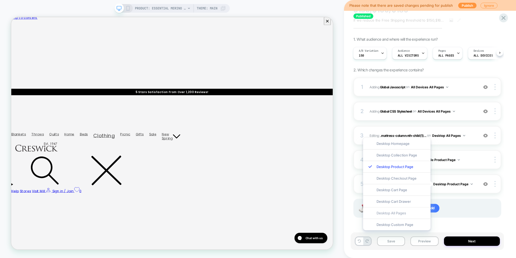
click at [398, 212] on div "Desktop All Pages" at bounding box center [397, 213] width 68 height 12
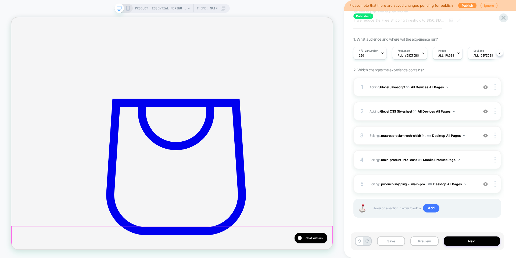
scroll to position [354, 0]
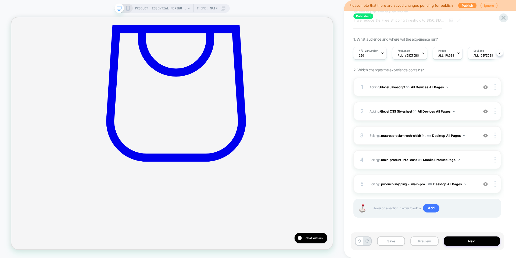
click at [429, 239] on button "Preview" at bounding box center [425, 240] width 28 height 9
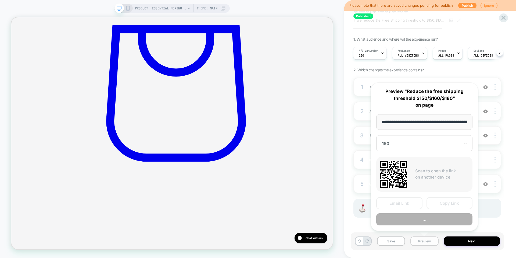
scroll to position [0, 111]
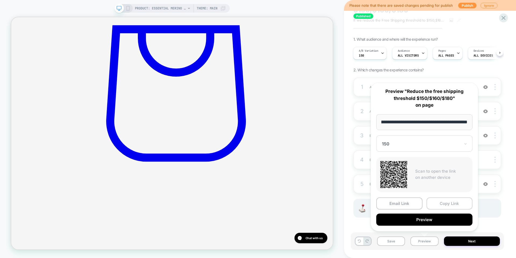
click at [436, 204] on button "Copy Link" at bounding box center [450, 203] width 46 height 12
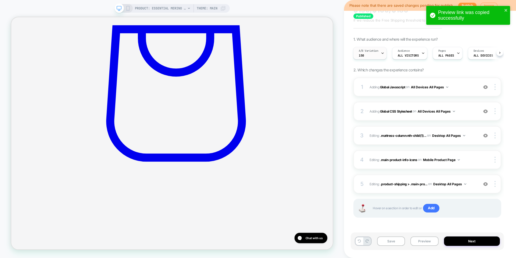
click at [374, 55] on div "A/B Variation 150" at bounding box center [369, 53] width 30 height 12
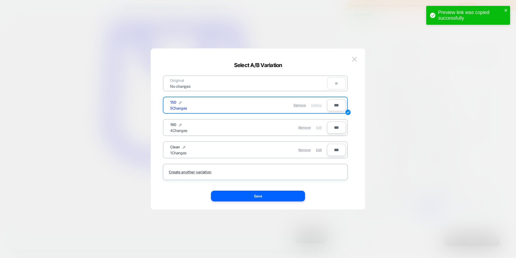
click at [321, 129] on span "Edit" at bounding box center [319, 127] width 6 height 4
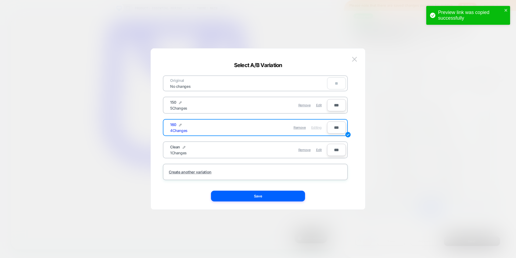
scroll to position [0, 0]
click at [281, 198] on button "Save" at bounding box center [258, 195] width 94 height 11
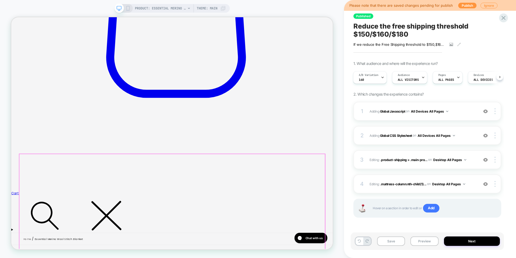
scroll to position [439, 0]
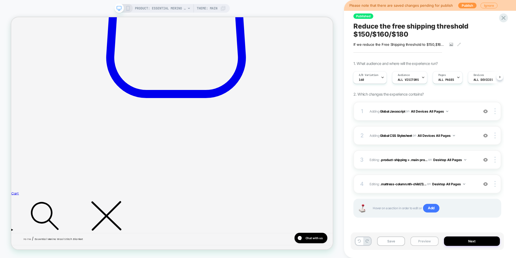
click at [422, 245] on button "Preview" at bounding box center [425, 240] width 28 height 9
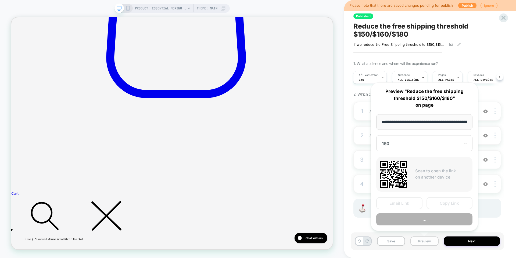
scroll to position [0, 111]
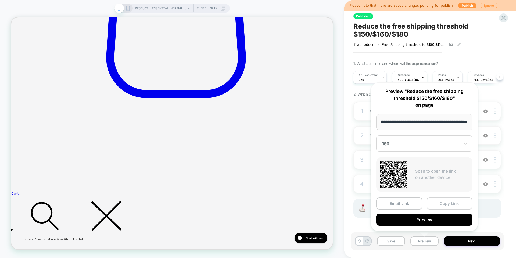
click at [438, 205] on button "Copy Link" at bounding box center [450, 203] width 46 height 12
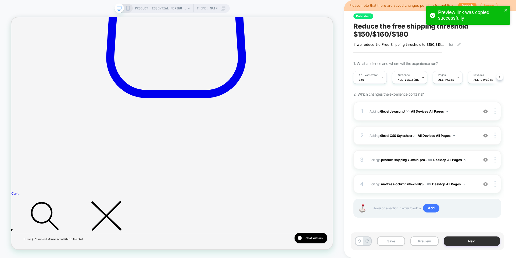
click at [467, 239] on button "Next" at bounding box center [472, 240] width 56 height 9
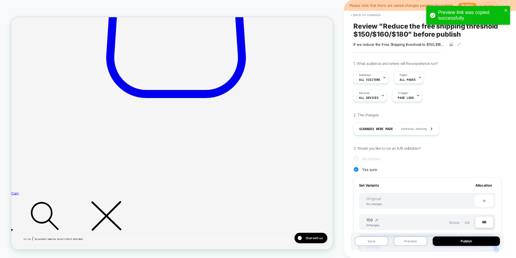
scroll to position [0, 1]
click at [382, 242] on button "Save" at bounding box center [372, 240] width 34 height 9
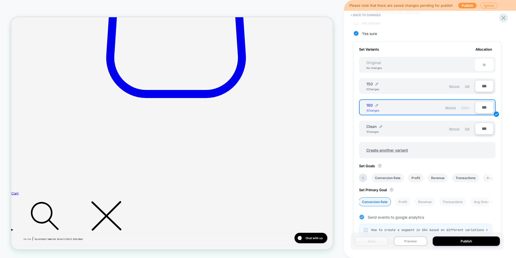
scroll to position [187, 0]
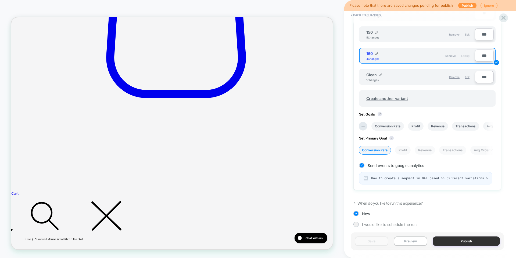
click at [462, 240] on button "Publish" at bounding box center [466, 240] width 67 height 9
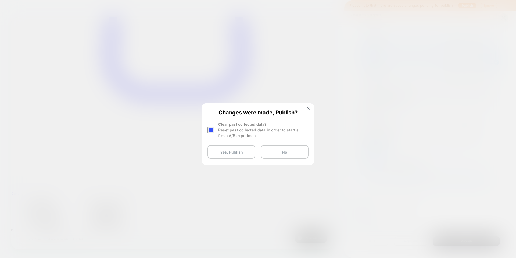
click at [210, 131] on div at bounding box center [211, 129] width 7 height 7
click at [215, 152] on button "Yes, Publish" at bounding box center [232, 151] width 48 height 13
click at [215, 151] on button "Yes, Publish" at bounding box center [232, 151] width 48 height 13
click at [217, 153] on button "Yes, Publish" at bounding box center [232, 151] width 48 height 13
click at [225, 149] on button "Yes, Publish" at bounding box center [232, 151] width 48 height 13
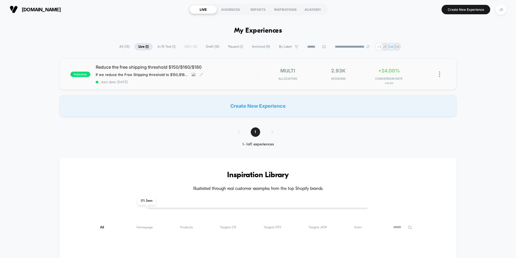
click at [179, 65] on span "Reduce the free shipping threshold $150/$160/$180" at bounding box center [177, 66] width 162 height 5
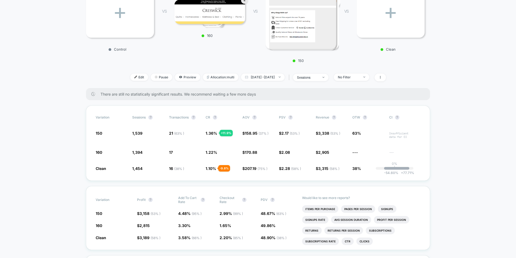
scroll to position [111, 0]
click at [246, 77] on span "Sep 29, 2025 - Oct 1, 2025" at bounding box center [263, 76] width 44 height 7
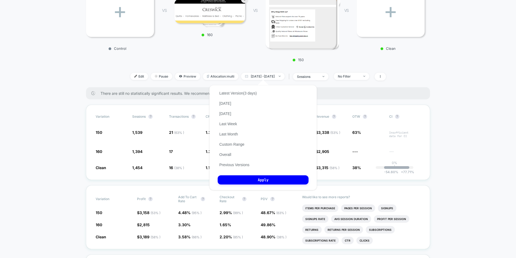
click at [249, 68] on div "< Back to all live experiences Reduce the free shipping threshold $150/$160/$18…" at bounding box center [258, 2] width 344 height 170
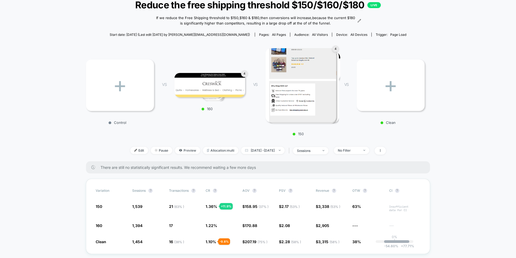
scroll to position [5, 0]
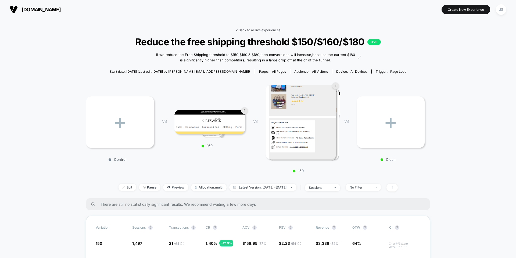
click at [263, 29] on link "< Back to all live experiences" at bounding box center [258, 30] width 45 height 4
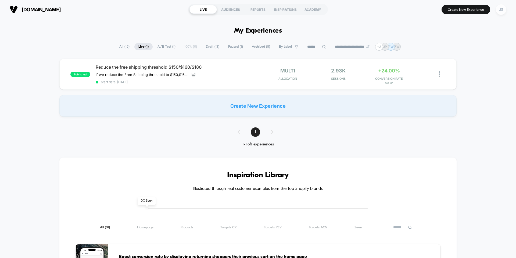
click at [503, 13] on div "JS" at bounding box center [501, 9] width 10 height 10
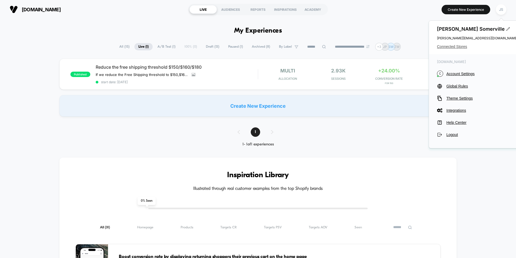
click at [454, 46] on span "Connected Stores" at bounding box center [477, 46] width 81 height 4
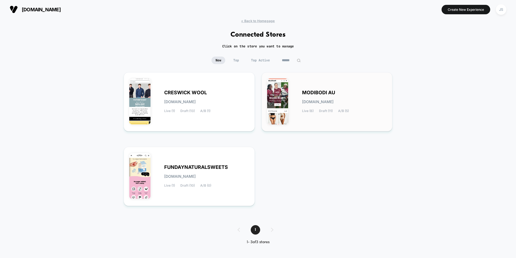
click at [323, 94] on span "MODIBODI AU" at bounding box center [318, 93] width 33 height 4
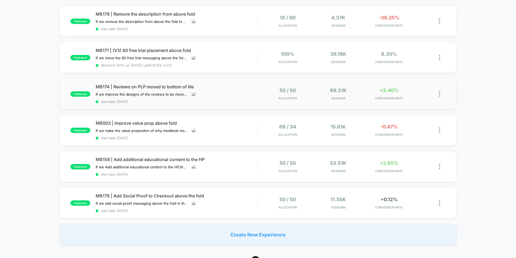
scroll to position [51, 0]
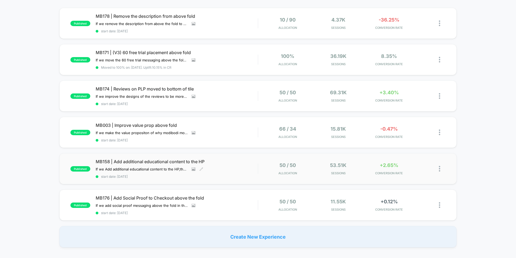
click at [172, 163] on span "MB158 | Add additional educational content to the HP" at bounding box center [177, 161] width 162 height 5
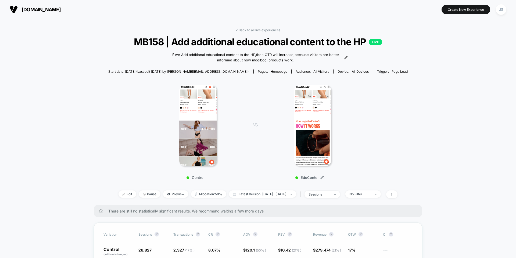
scroll to position [68, 0]
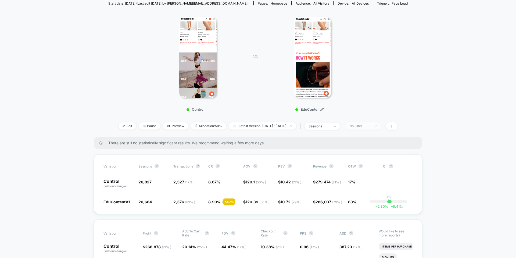
click at [358, 124] on div "No Filter" at bounding box center [361, 126] width 22 height 4
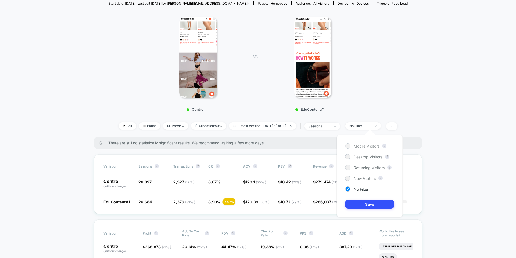
click at [360, 147] on span "Mobile Visitors" at bounding box center [367, 146] width 26 height 5
click at [363, 207] on button "Save" at bounding box center [369, 204] width 49 height 9
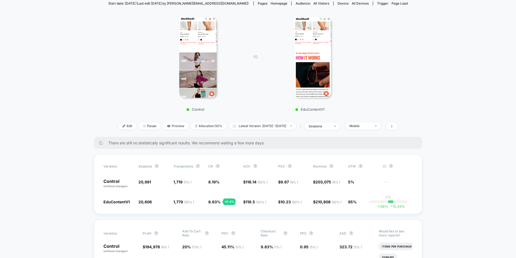
click at [371, 115] on div "< Back to all live experiences MB158 | Add additional educational content to th…" at bounding box center [258, 48] width 300 height 177
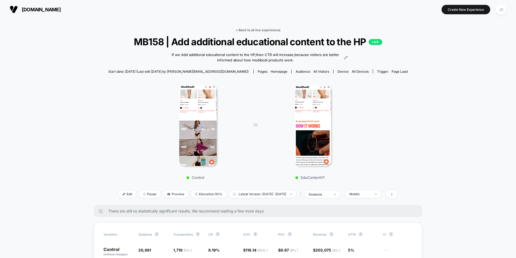
click at [254, 31] on link "< Back to all live experiences" at bounding box center [258, 30] width 45 height 4
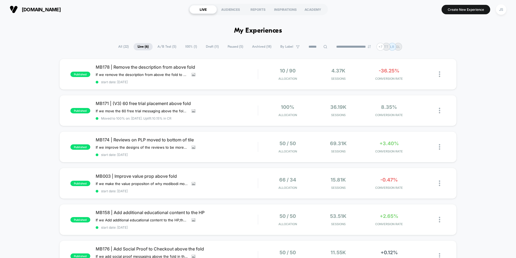
click at [253, 34] on h1 "My Experiences" at bounding box center [258, 31] width 48 height 8
drag, startPoint x: 275, startPoint y: 31, endPoint x: 238, endPoint y: 30, distance: 37.2
click at [238, 30] on h1 "My Experiences" at bounding box center [258, 31] width 48 height 8
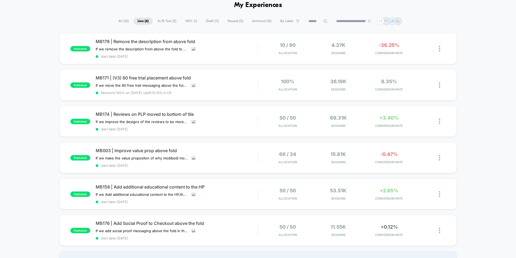
scroll to position [33, 0]
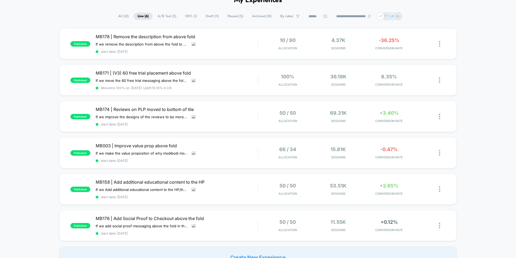
scroll to position [0, 0]
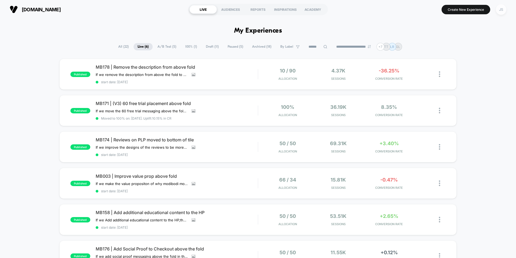
click at [498, 9] on div "JS" at bounding box center [501, 9] width 10 height 10
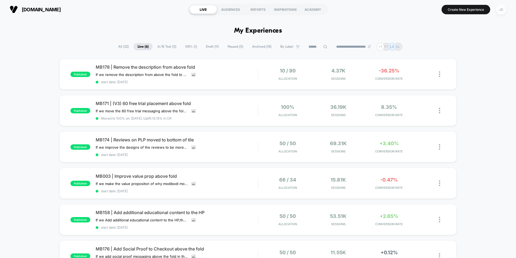
click at [503, 13] on div "JS" at bounding box center [501, 9] width 10 height 10
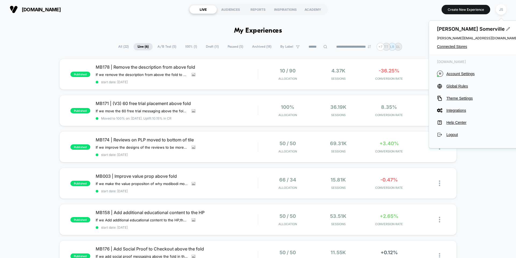
click at [395, 13] on section "Create New Experience JS" at bounding box center [426, 9] width 164 height 13
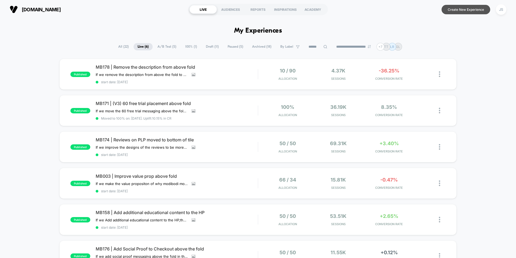
click at [453, 6] on button "Create New Experience" at bounding box center [466, 9] width 49 height 9
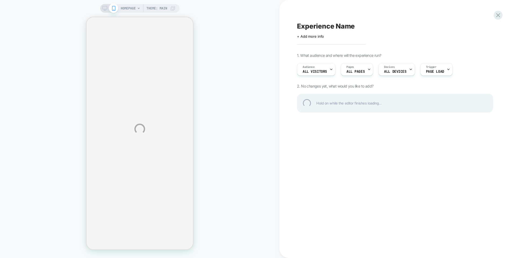
click at [218, 102] on div "HOMEPAGE Theme: MAIN Experience Name Click to edit experience details + Add mor…" at bounding box center [258, 129] width 516 height 258
click at [217, 105] on div "HOMEPAGE Theme: MAIN Experience Name Click to edit experience details + Add mor…" at bounding box center [258, 129] width 516 height 258
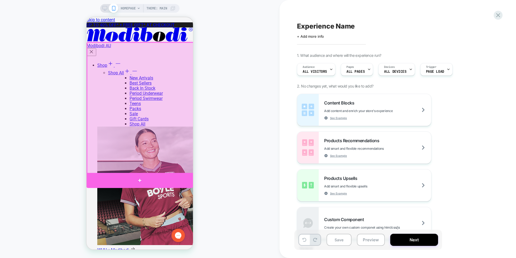
click at [182, 177] on div at bounding box center [140, 180] width 107 height 15
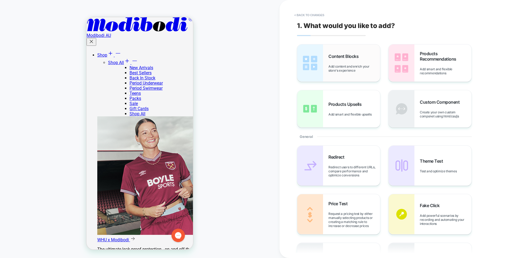
click at [346, 69] on span "Add content and enrich your store's experience" at bounding box center [355, 68] width 52 height 8
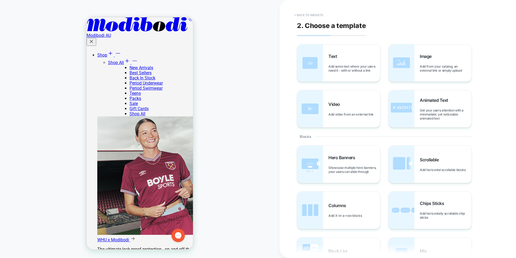
click at [314, 16] on button "< Back to widgets" at bounding box center [309, 15] width 34 height 9
